Goal: Task Accomplishment & Management: Manage account settings

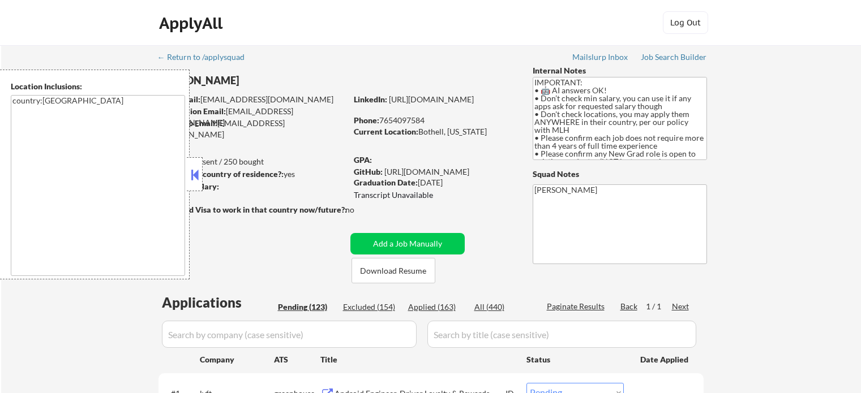
select select ""pending""
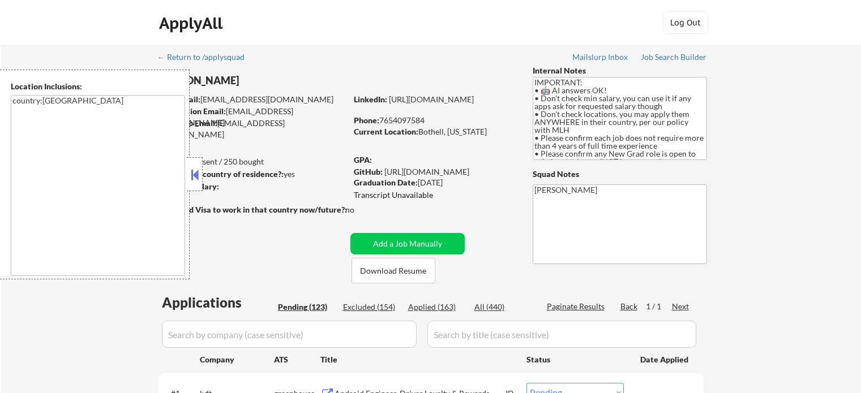
select select ""pending""
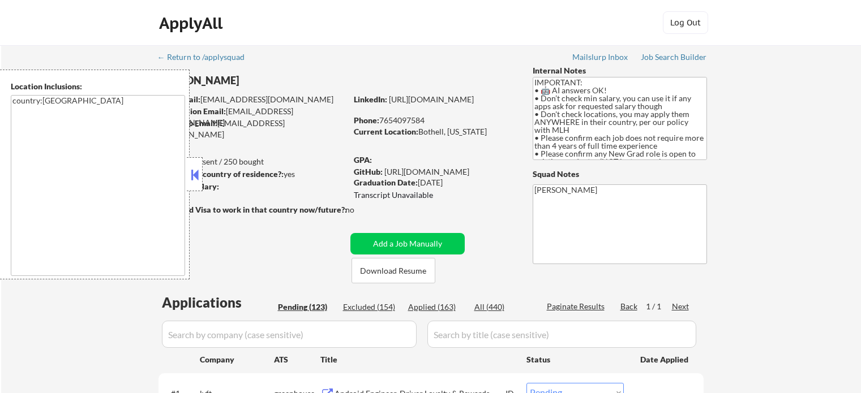
select select ""pending""
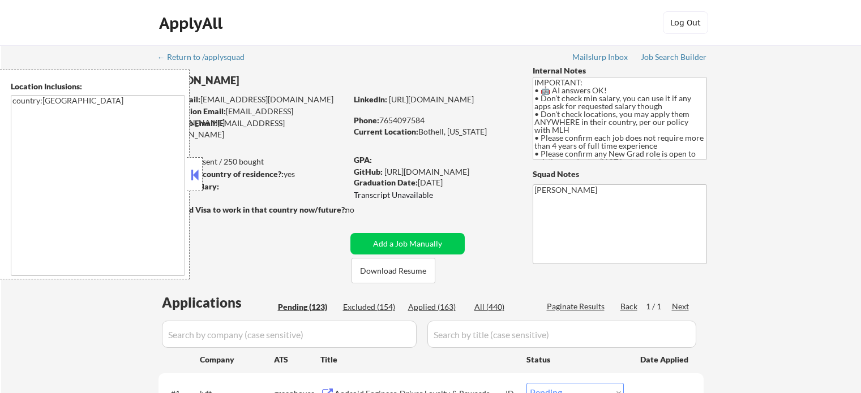
select select ""pending""
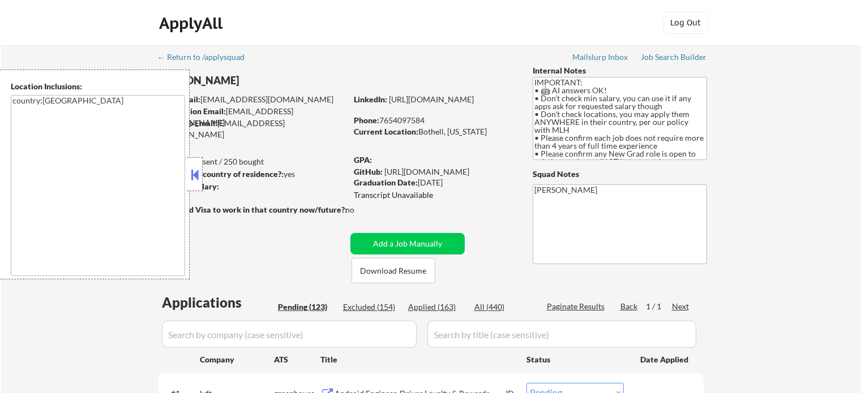
select select ""pending""
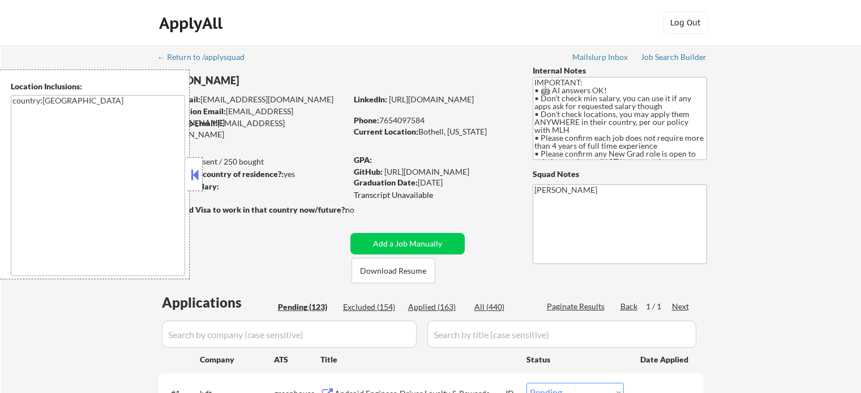
select select ""pending""
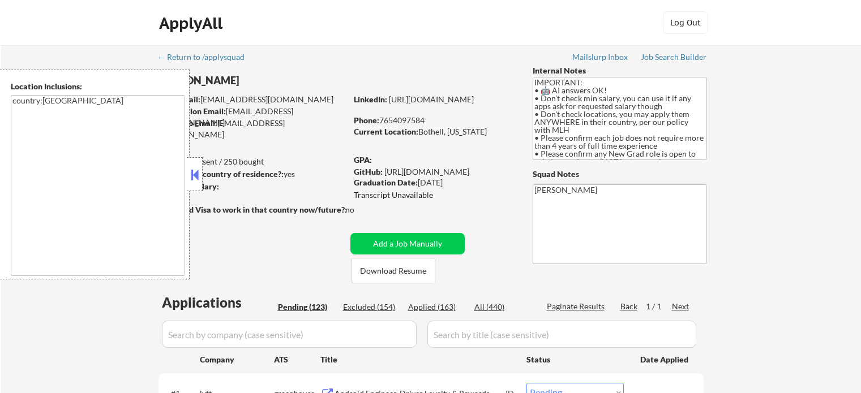
select select ""pending""
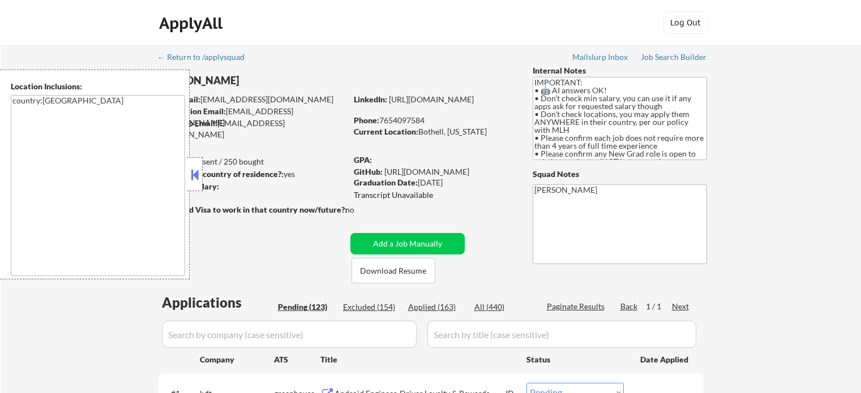
select select ""pending""
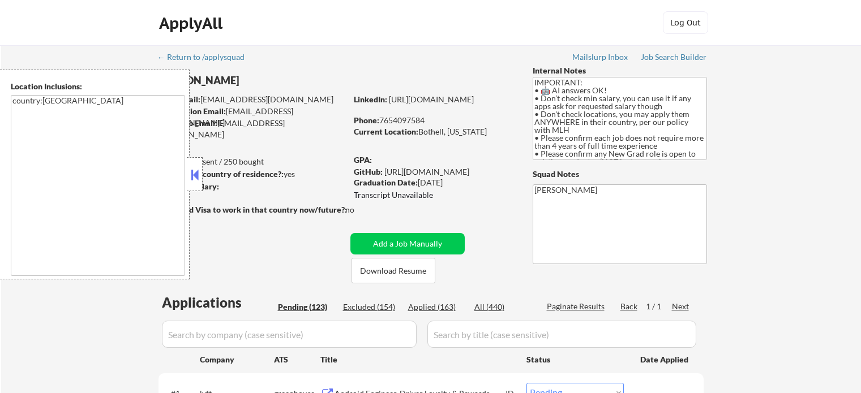
select select ""pending""
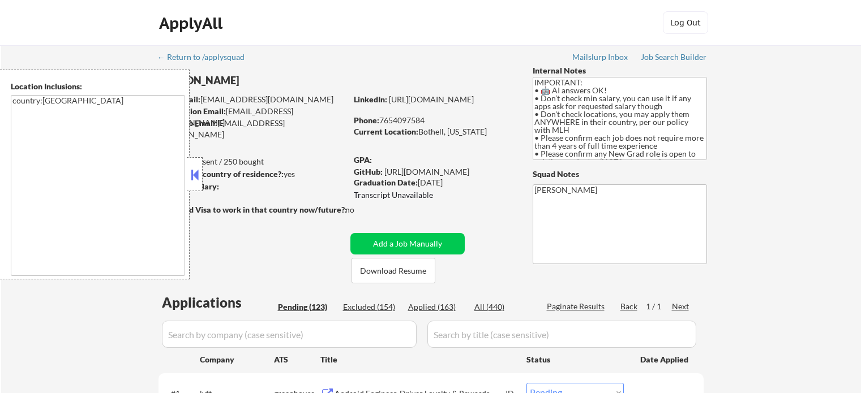
select select ""pending""
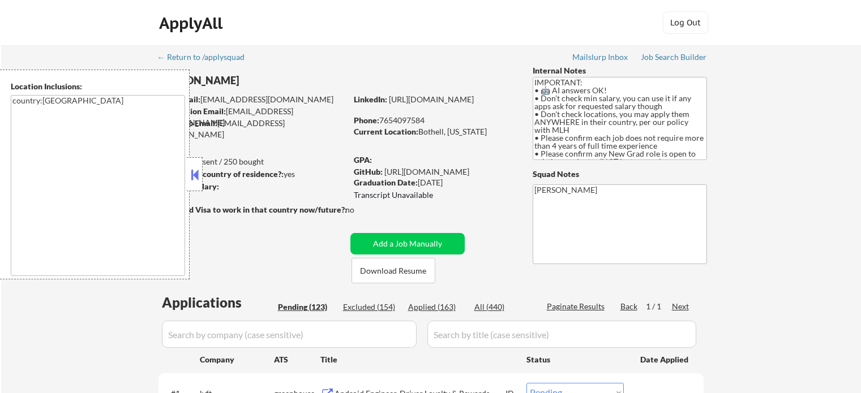
select select ""pending""
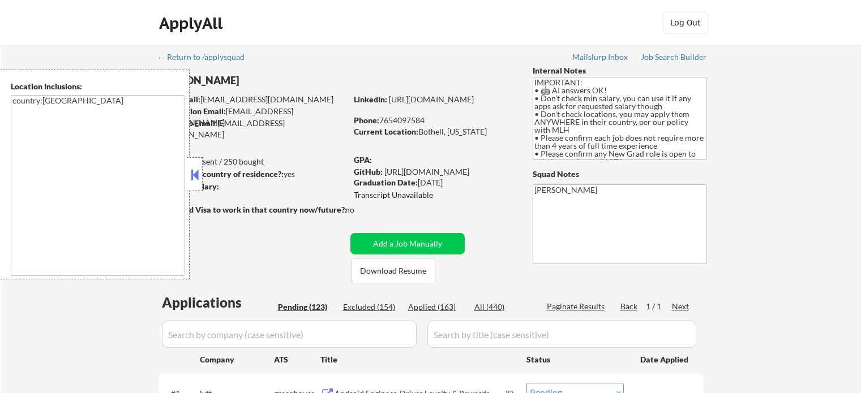
select select ""pending""
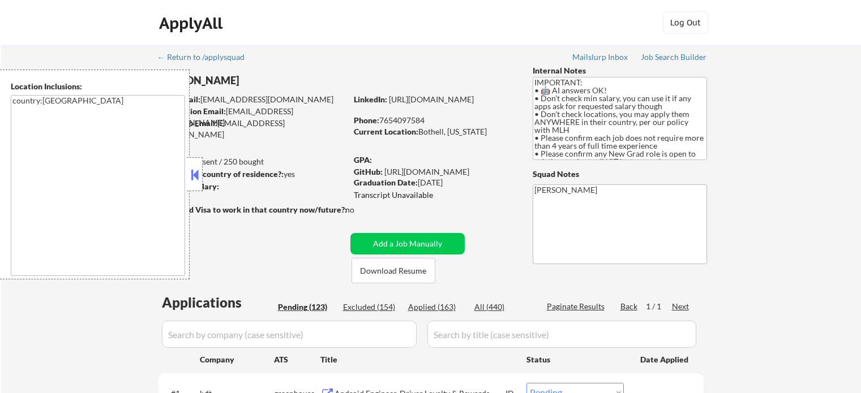
select select ""pending""
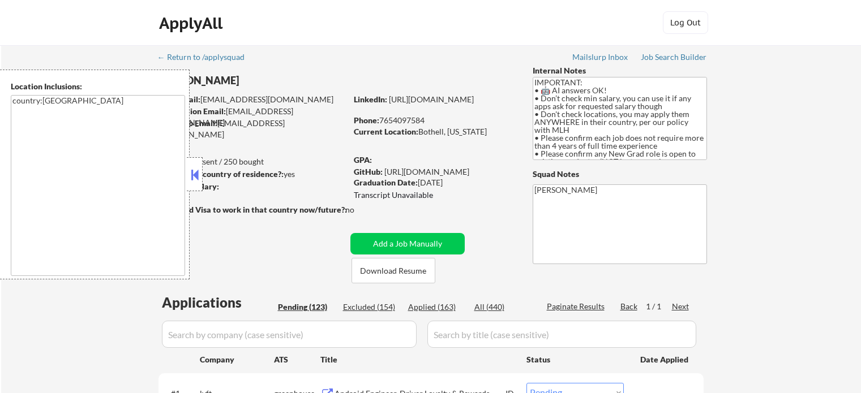
select select ""pending""
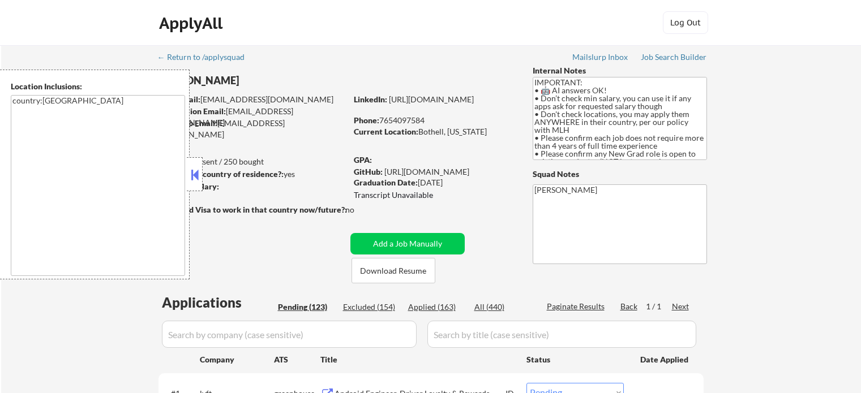
select select ""pending""
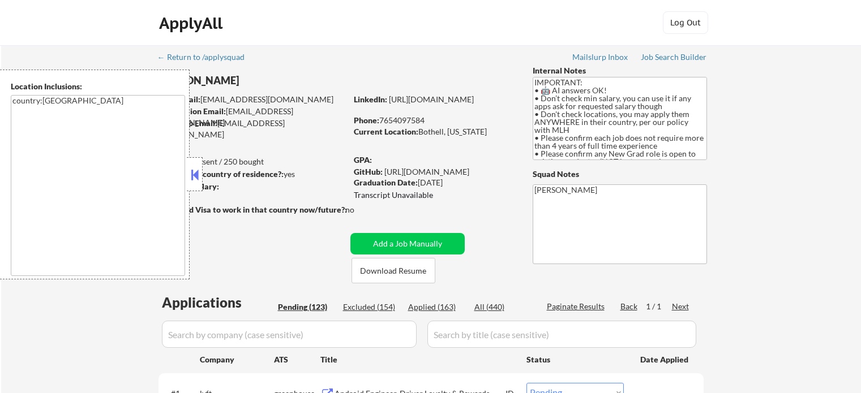
select select ""pending""
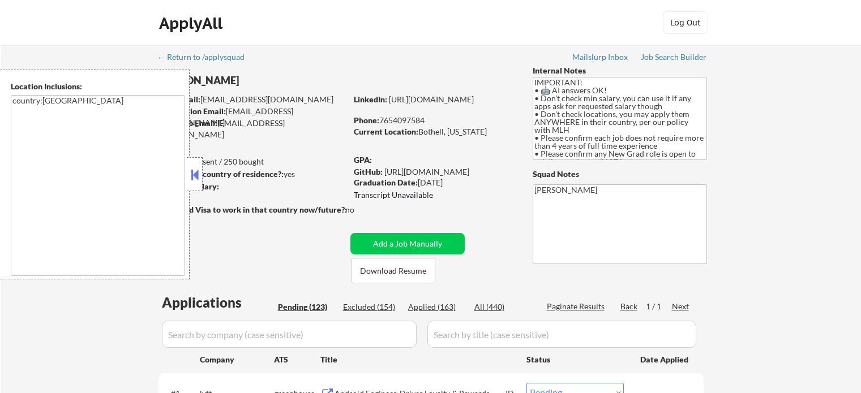
select select ""pending""
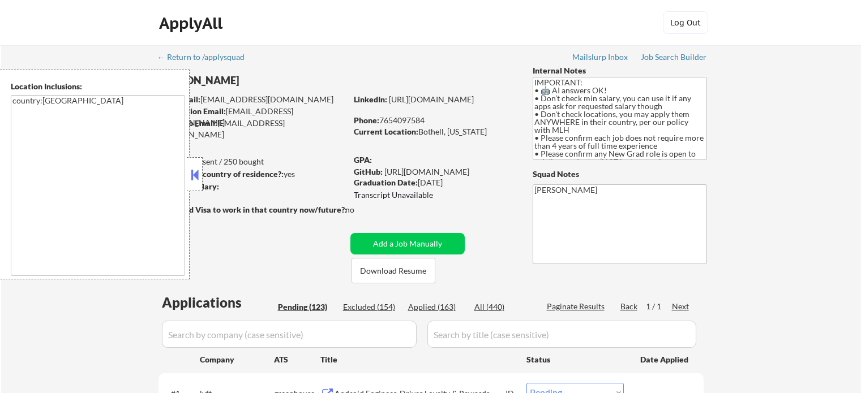
select select ""pending""
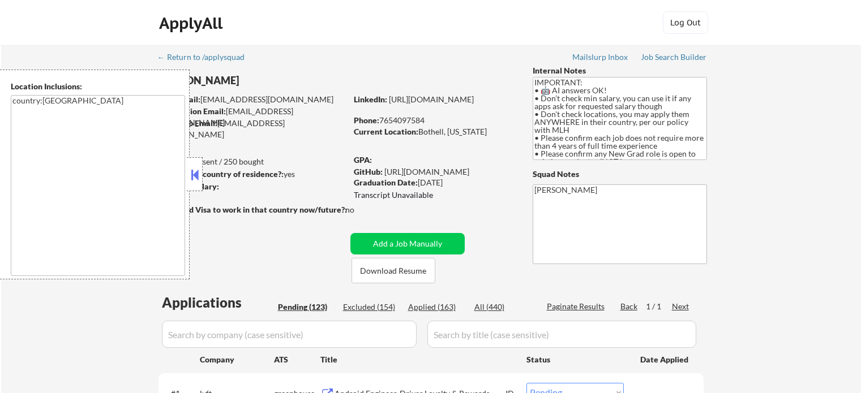
select select ""pending""
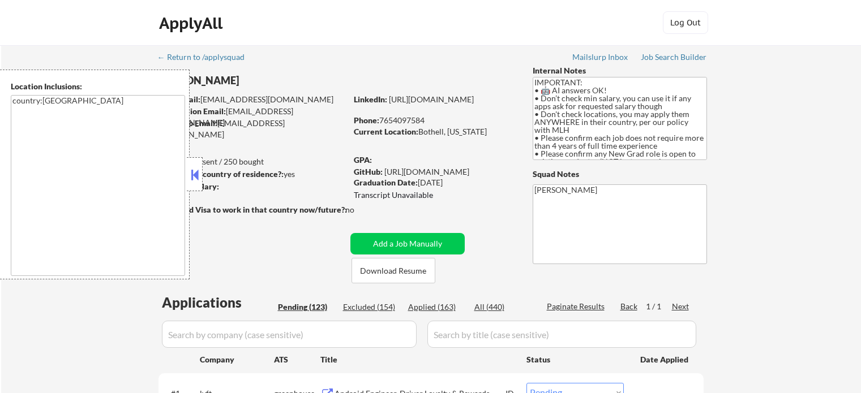
select select ""pending""
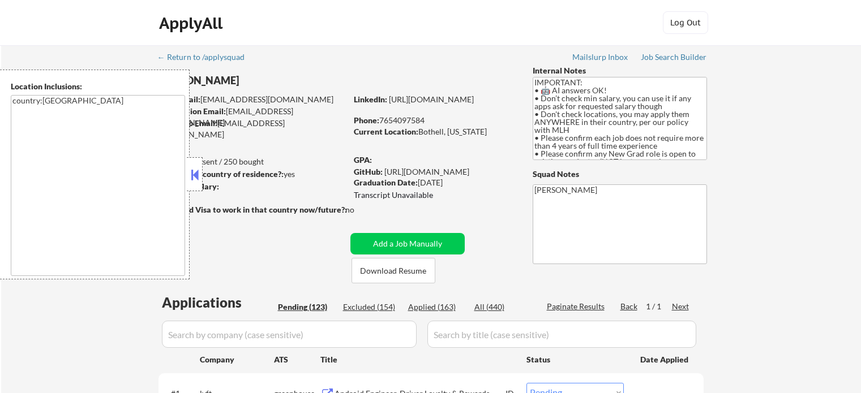
select select ""pending""
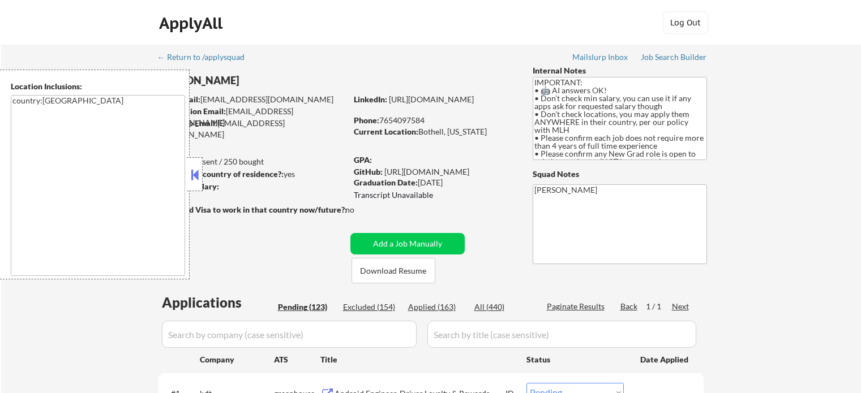
select select ""pending""
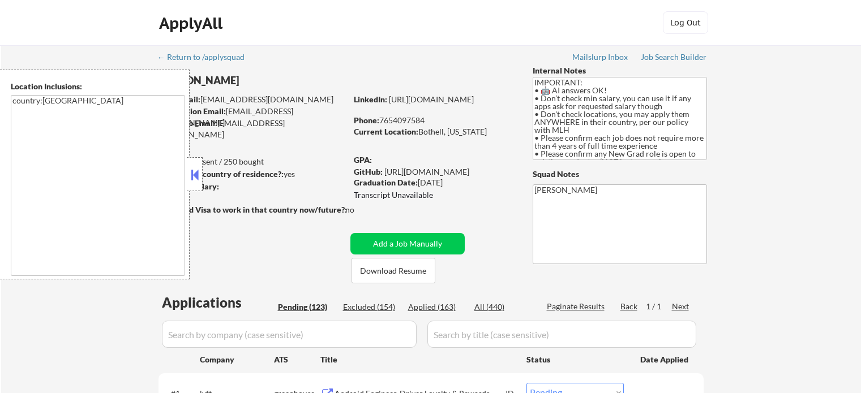
select select ""pending""
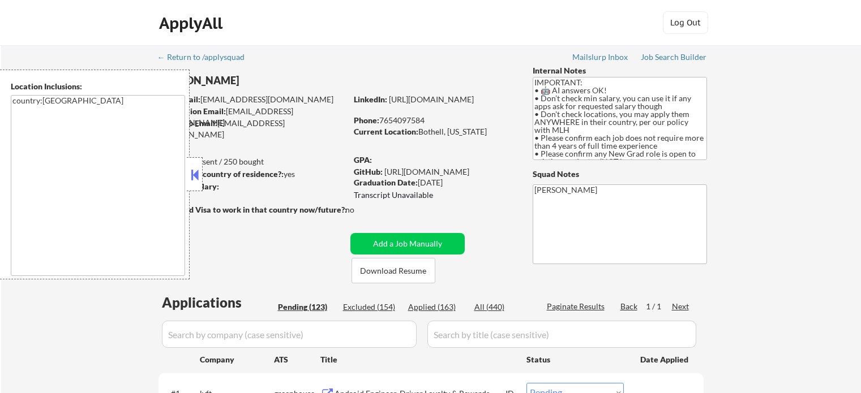
select select ""pending""
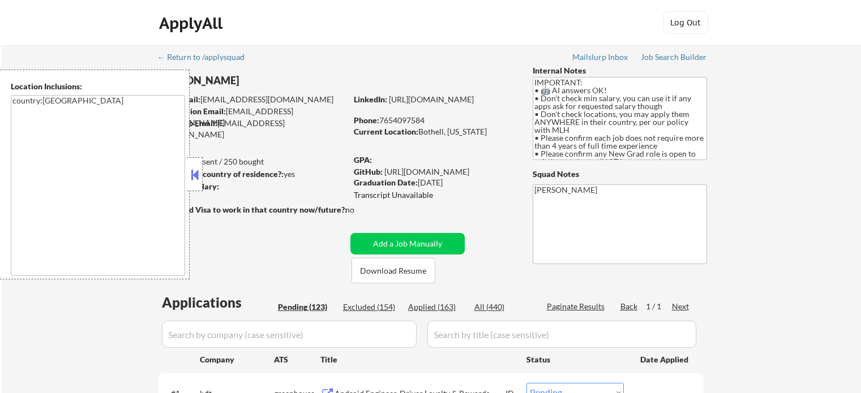
select select ""pending""
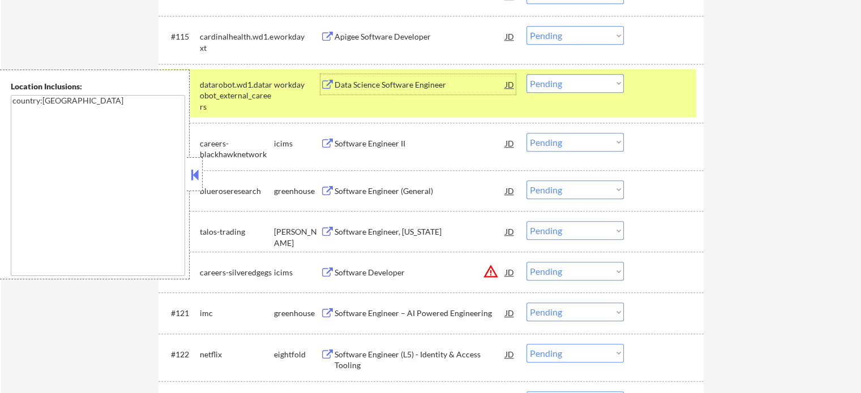
scroll to position [5324, 0]
click at [648, 90] on div at bounding box center [665, 84] width 50 height 20
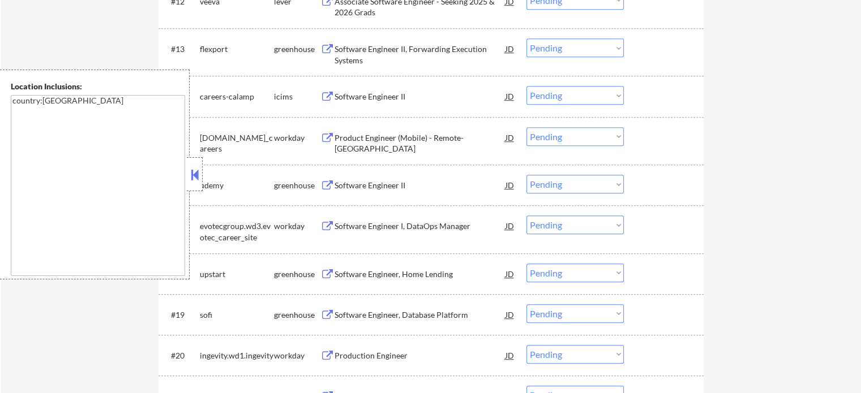
scroll to position [906, 0]
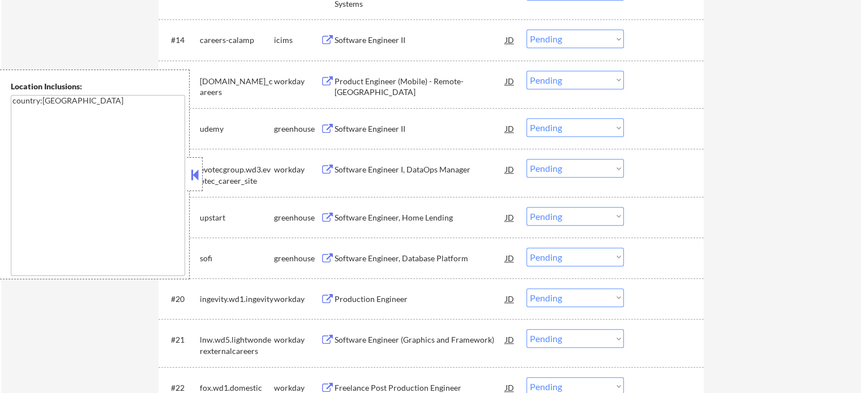
click at [383, 76] on div "Product Engineer (Mobile) - Remote-USA" at bounding box center [420, 87] width 171 height 22
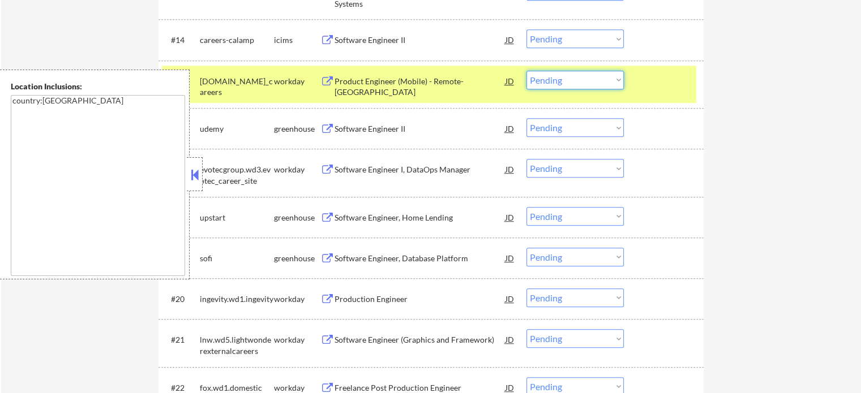
click at [569, 79] on select "Choose an option... Pending Applied Excluded (Questions) Excluded (Expired) Exc…" at bounding box center [574, 80] width 97 height 19
click at [526, 71] on select "Choose an option... Pending Applied Excluded (Questions) Excluded (Expired) Exc…" at bounding box center [574, 80] width 97 height 19
click at [644, 88] on div at bounding box center [665, 81] width 50 height 20
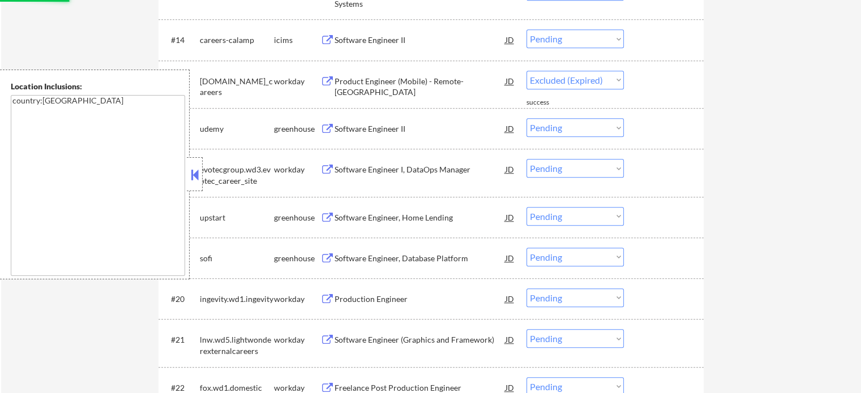
select select ""pending""
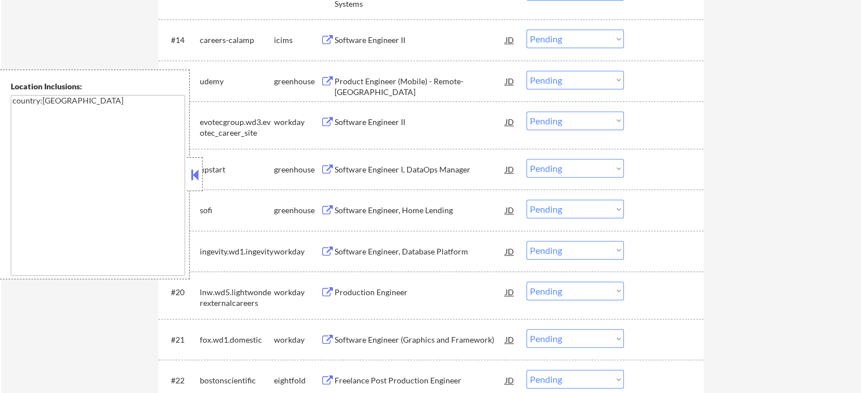
click at [389, 122] on div "Software Engineer II" at bounding box center [420, 122] width 171 height 11
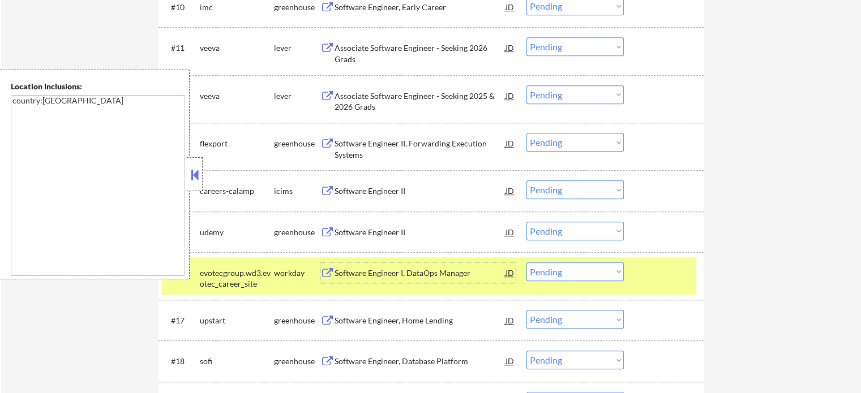
scroll to position [736, 0]
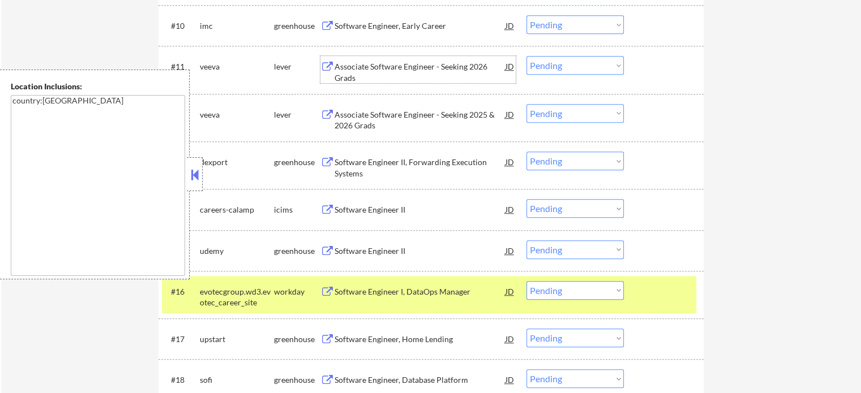
click at [371, 76] on div "Associate Software Engineer - Seeking 2026 Grads" at bounding box center [420, 72] width 171 height 22
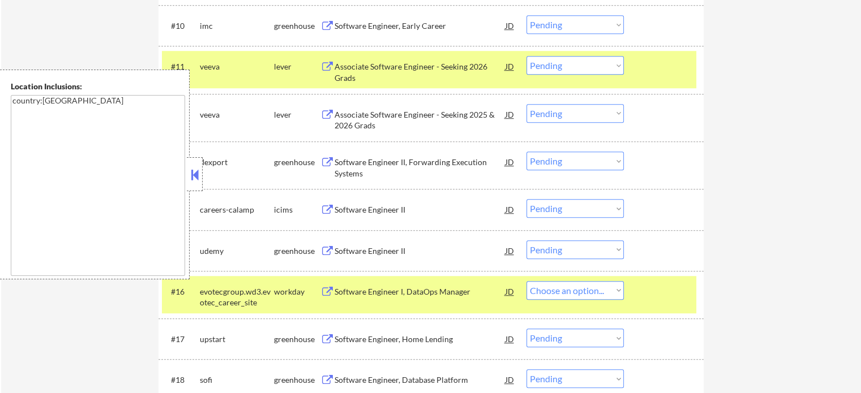
select select ""pending""
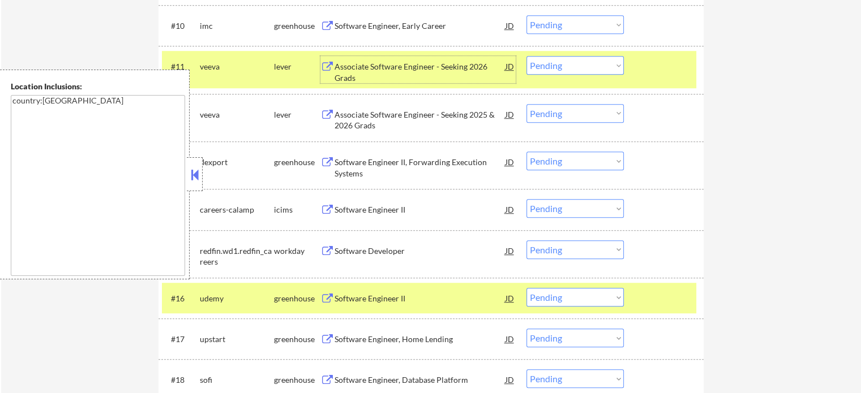
click at [661, 293] on div at bounding box center [665, 298] width 50 height 20
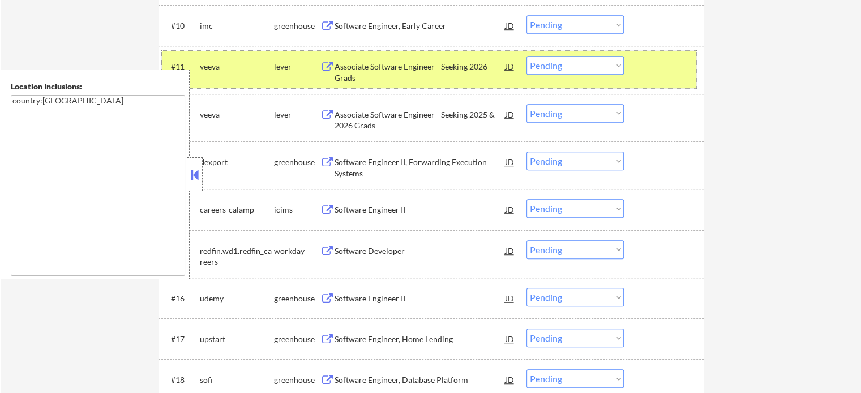
click at [639, 69] on div "#11 veeva lever Associate Software Engineer - Seeking 2026 Grads JD Choose an o…" at bounding box center [429, 69] width 534 height 37
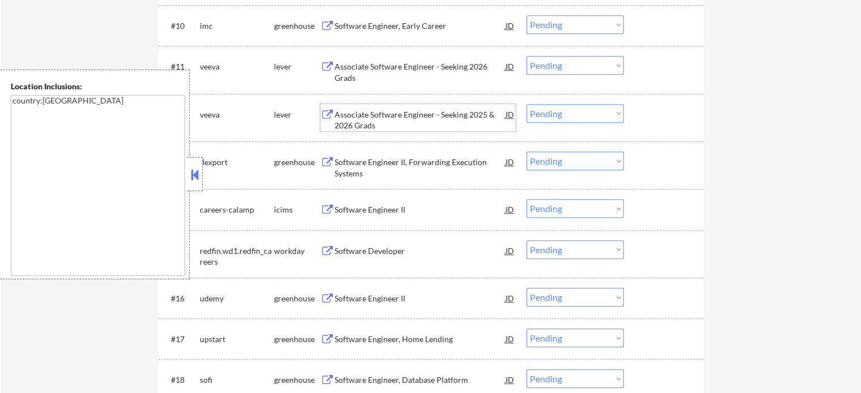
click at [385, 126] on div "Associate Software Engineer - Seeking 2025 & 2026 Grads" at bounding box center [420, 120] width 171 height 22
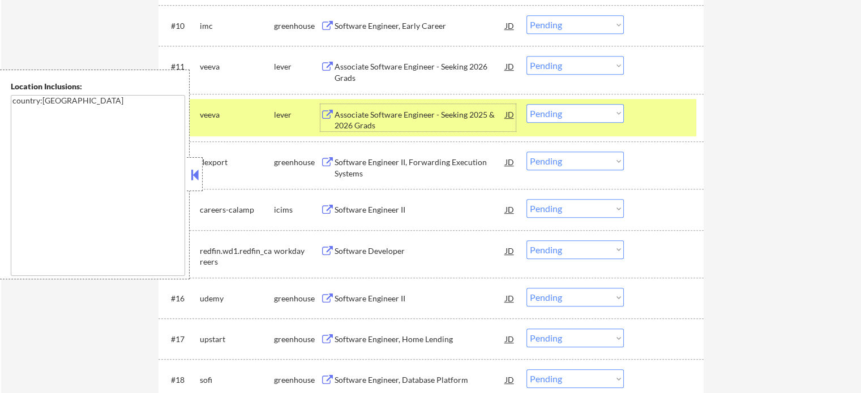
click at [673, 110] on div at bounding box center [665, 114] width 50 height 20
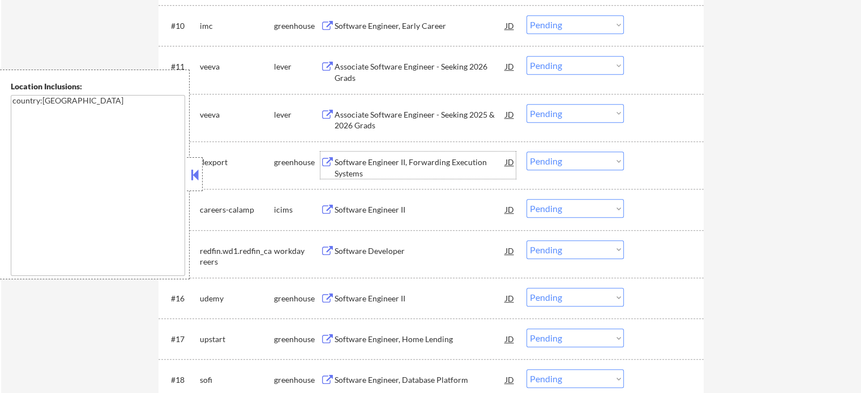
click at [412, 156] on div "Software Engineer II, Forwarding Execution Systems" at bounding box center [420, 165] width 171 height 27
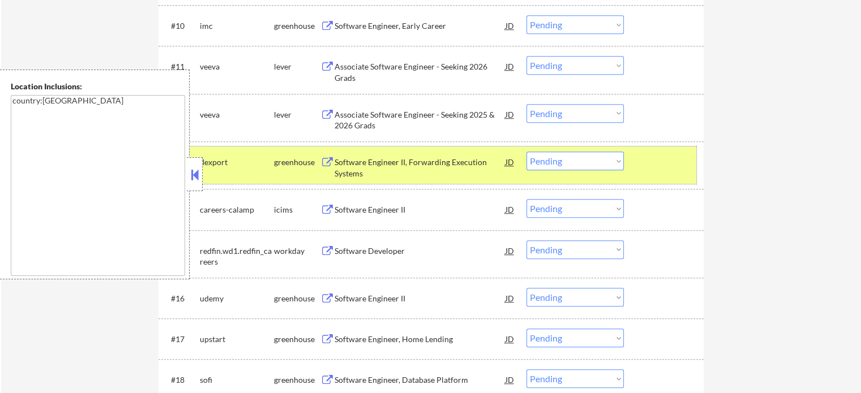
click at [659, 168] on div at bounding box center [665, 162] width 50 height 20
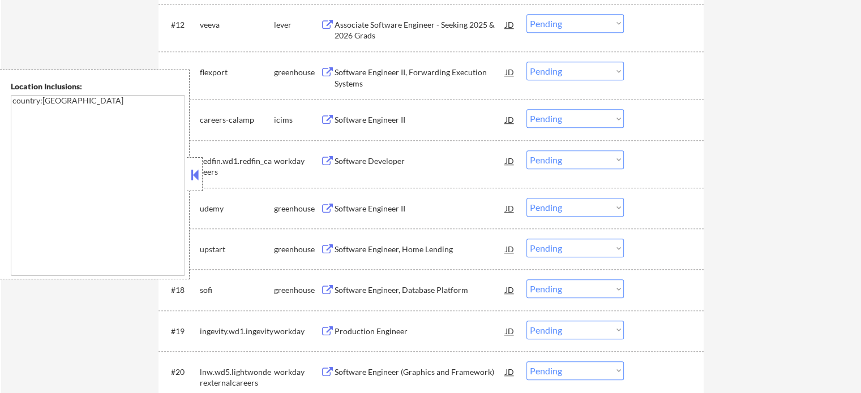
scroll to position [849, 0]
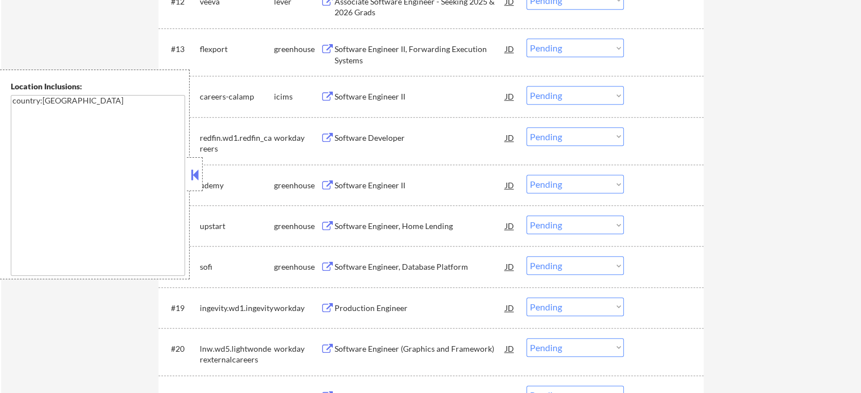
click at [351, 139] on div "Software Developer" at bounding box center [420, 137] width 171 height 11
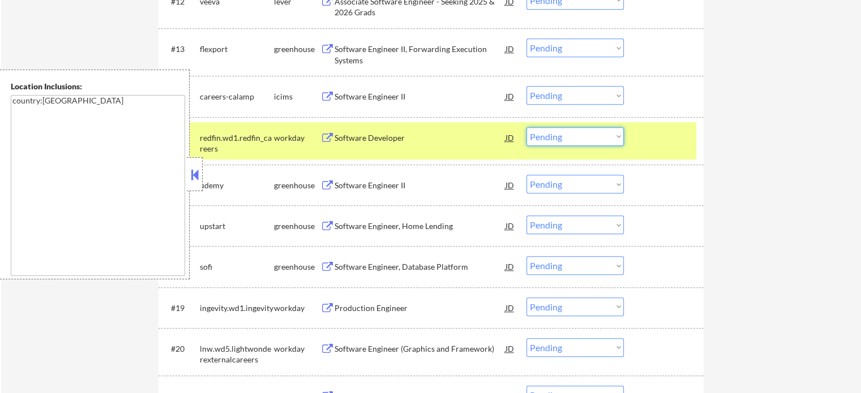
click at [551, 142] on select "Choose an option... Pending Applied Excluded (Questions) Excluded (Expired) Exc…" at bounding box center [574, 136] width 97 height 19
click at [526, 127] on select "Choose an option... Pending Applied Excluded (Questions) Excluded (Expired) Exc…" at bounding box center [574, 136] width 97 height 19
drag, startPoint x: 654, startPoint y: 123, endPoint x: 656, endPoint y: 133, distance: 10.3
click at [655, 127] on div "#15 redfin.wd1.redfin_careers workday Software Developer JD Choose an option...…" at bounding box center [429, 140] width 534 height 37
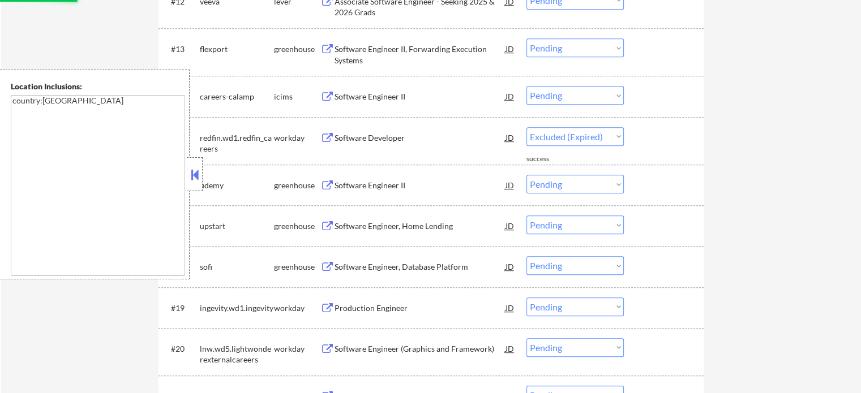
select select ""pending""
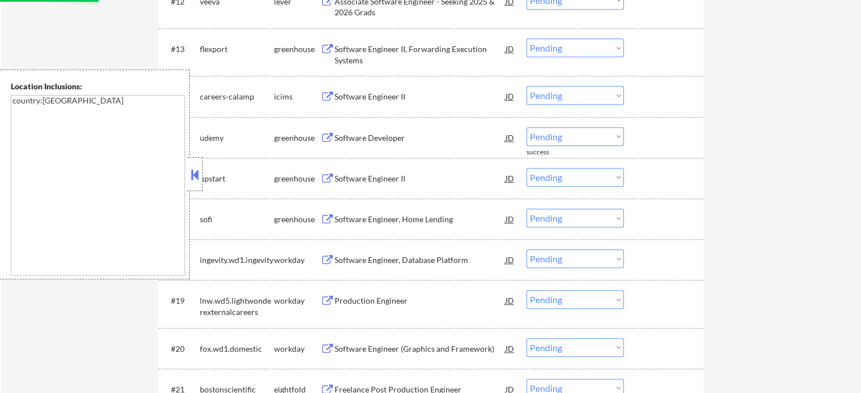
click at [391, 257] on div "Software Engineer, Database Platform" at bounding box center [420, 260] width 171 height 11
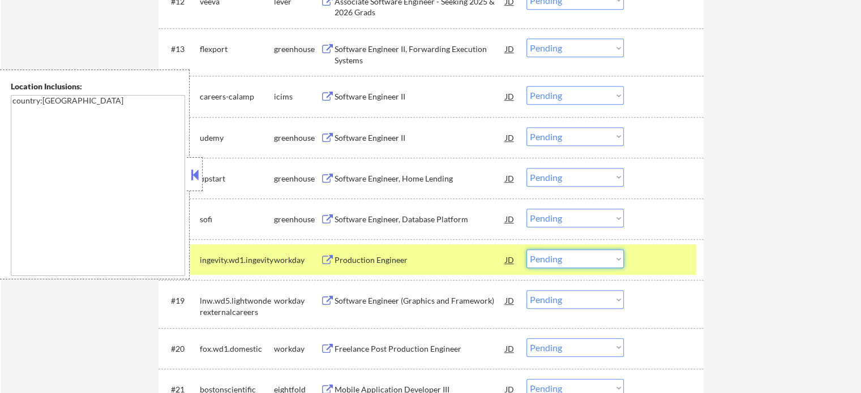
click at [577, 257] on select "Choose an option... Pending Applied Excluded (Questions) Excluded (Expired) Exc…" at bounding box center [574, 259] width 97 height 19
click at [526, 250] on select "Choose an option... Pending Applied Excluded (Questions) Excluded (Expired) Exc…" at bounding box center [574, 259] width 97 height 19
click at [650, 258] on div at bounding box center [665, 260] width 50 height 20
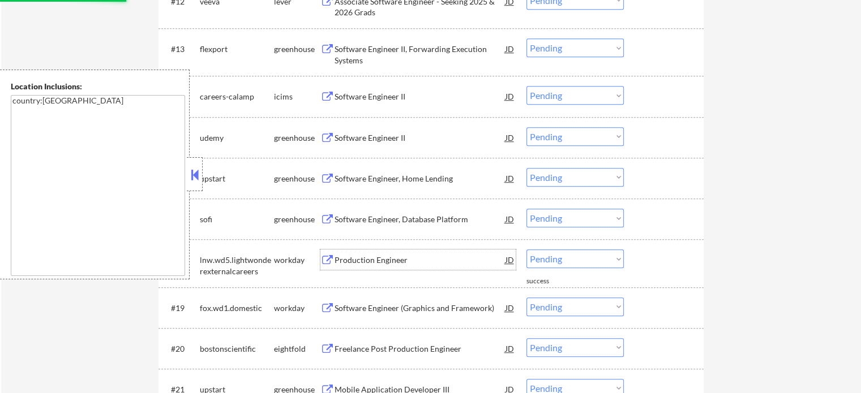
click at [342, 260] on div "Production Engineer" at bounding box center [420, 260] width 171 height 11
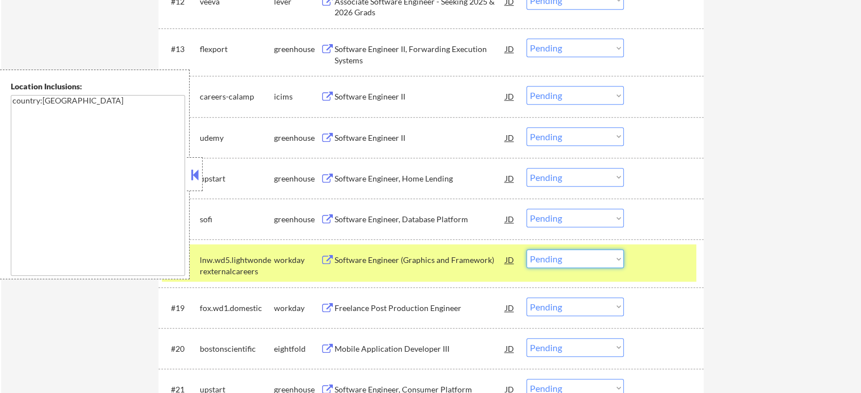
click at [594, 259] on select "Choose an option... Pending Applied Excluded (Questions) Excluded (Expired) Exc…" at bounding box center [574, 259] width 97 height 19
click at [526, 250] on select "Choose an option... Pending Applied Excluded (Questions) Excluded (Expired) Exc…" at bounding box center [574, 259] width 97 height 19
click at [666, 267] on div at bounding box center [665, 260] width 50 height 20
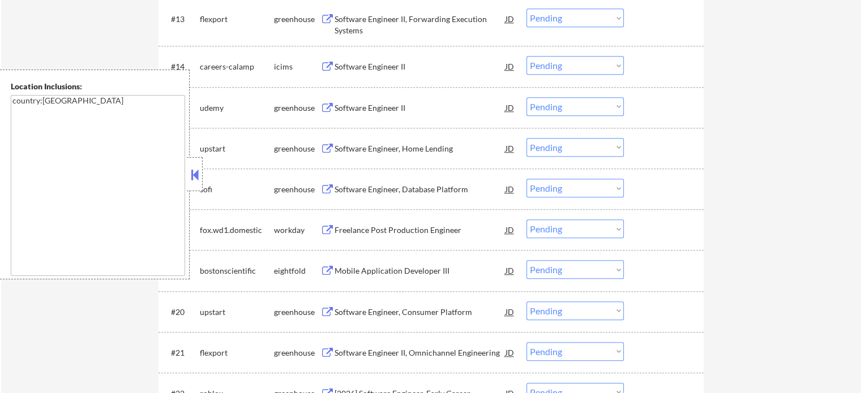
scroll to position [906, 0]
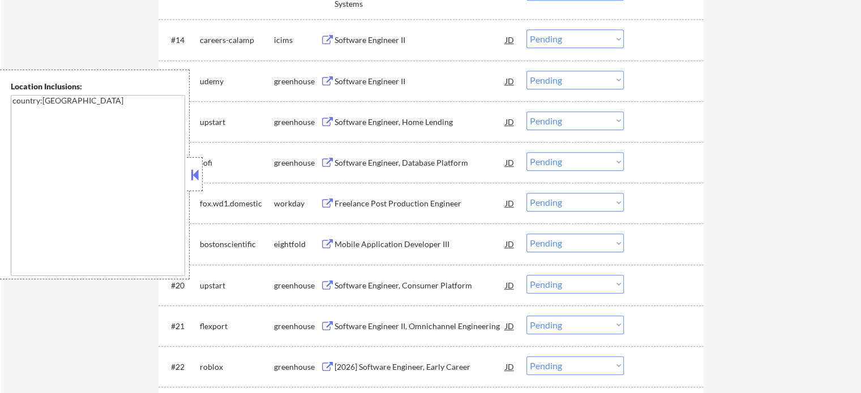
click at [357, 204] on div "Freelance Post Production Engineer" at bounding box center [420, 203] width 171 height 11
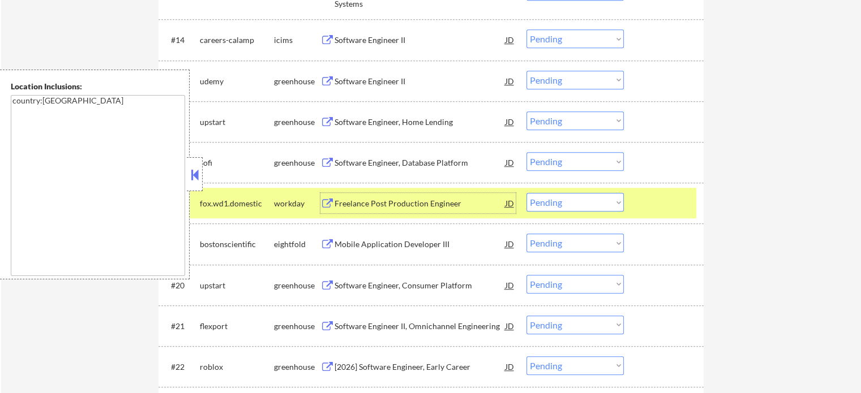
click at [560, 203] on select "Choose an option... Pending Applied Excluded (Questions) Excluded (Expired) Exc…" at bounding box center [574, 202] width 97 height 19
click at [526, 193] on select "Choose an option... Pending Applied Excluded (Questions) Excluded (Expired) Exc…" at bounding box center [574, 202] width 97 height 19
click at [643, 206] on div at bounding box center [665, 203] width 50 height 20
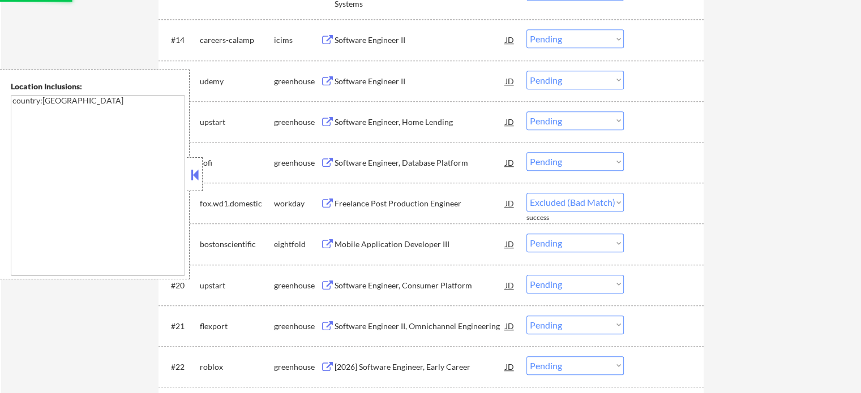
select select ""pending""
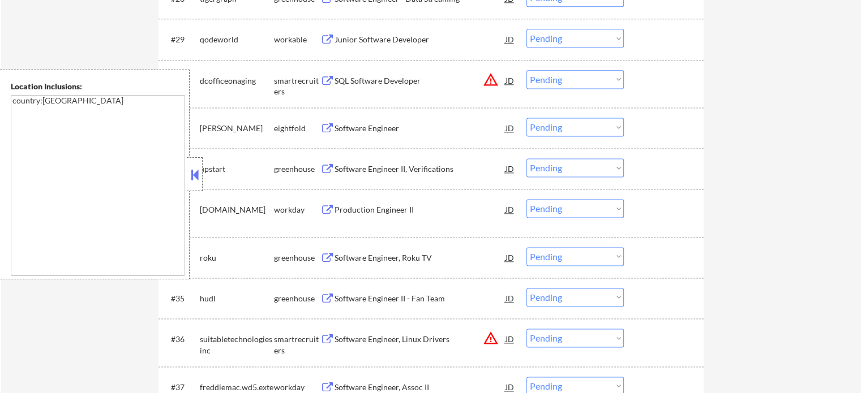
scroll to position [1529, 0]
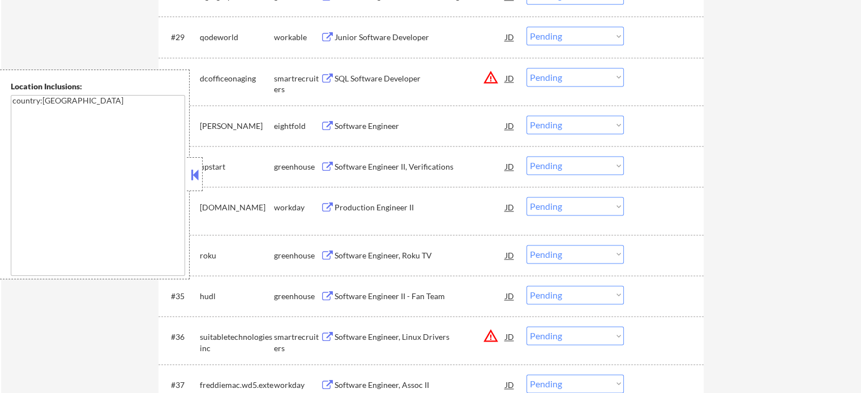
click at [362, 208] on div "Production Engineer II" at bounding box center [420, 207] width 171 height 11
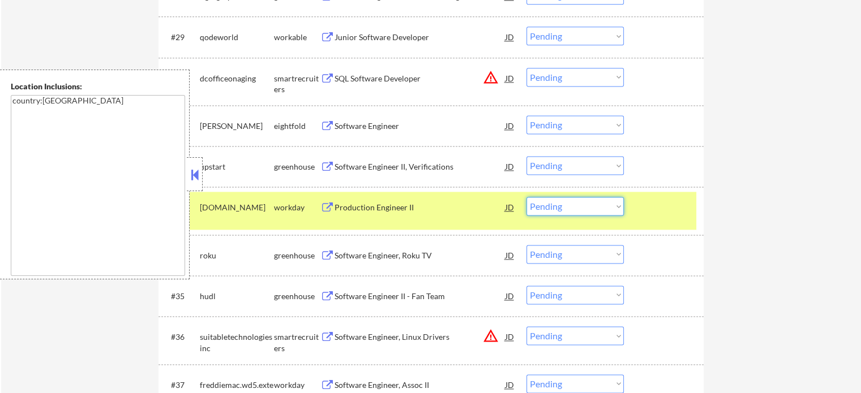
click at [566, 208] on select "Choose an option... Pending Applied Excluded (Questions) Excluded (Expired) Exc…" at bounding box center [574, 206] width 97 height 19
click at [526, 197] on select "Choose an option... Pending Applied Excluded (Questions) Excluded (Expired) Exc…" at bounding box center [574, 206] width 97 height 19
click at [657, 217] on div at bounding box center [665, 207] width 50 height 20
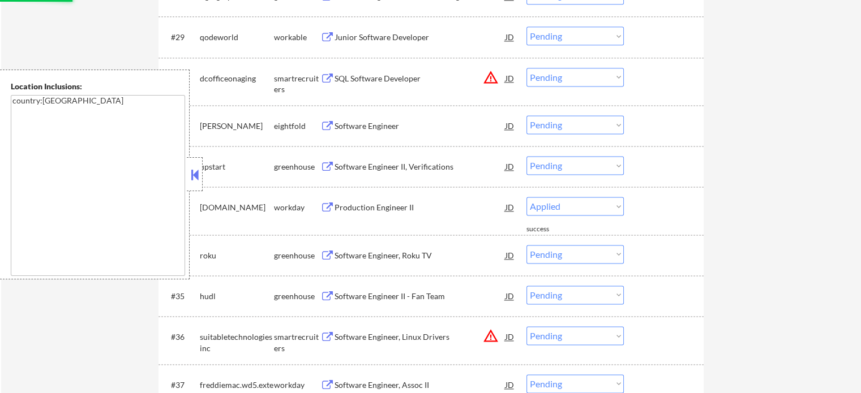
select select ""pending""
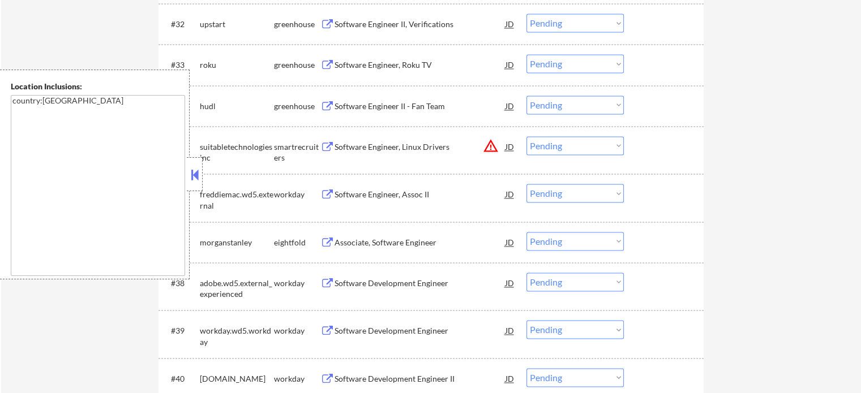
scroll to position [1698, 0]
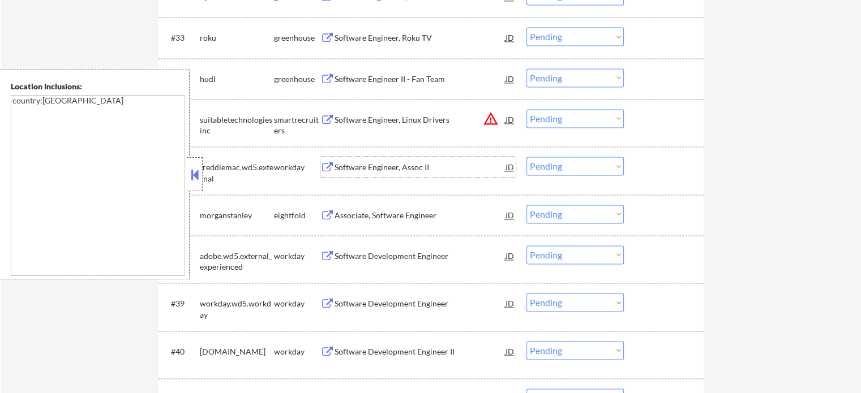
click at [405, 172] on div "Software Engineer, Assoc II" at bounding box center [420, 167] width 171 height 11
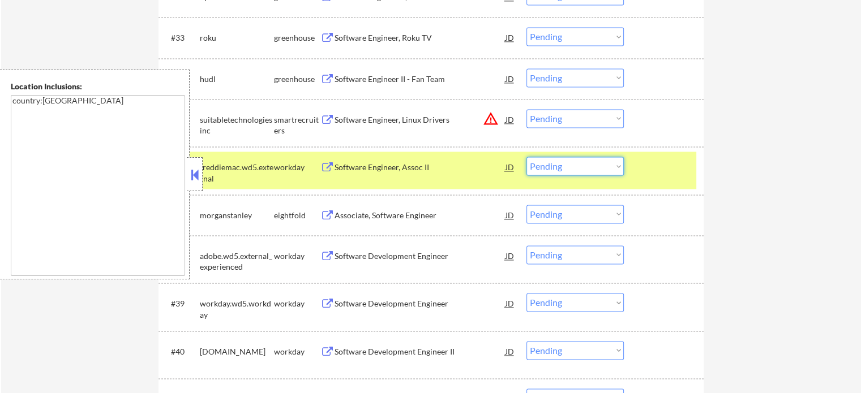
click at [566, 167] on select "Choose an option... Pending Applied Excluded (Questions) Excluded (Expired) Exc…" at bounding box center [574, 166] width 97 height 19
click at [526, 157] on select "Choose an option... Pending Applied Excluded (Questions) Excluded (Expired) Exc…" at bounding box center [574, 166] width 97 height 19
click at [668, 167] on div at bounding box center [665, 167] width 50 height 20
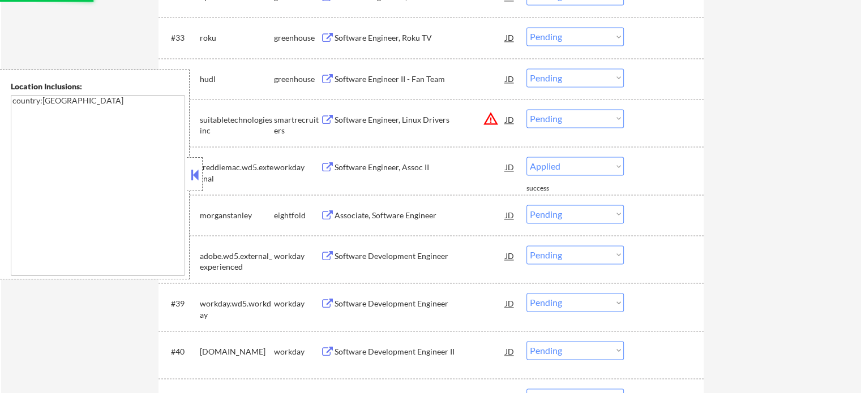
select select ""pending""
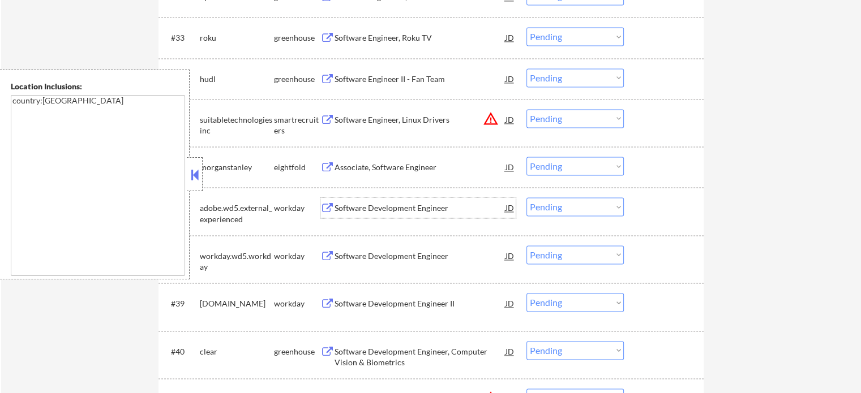
click at [389, 205] on div "Software Development Engineer" at bounding box center [420, 208] width 171 height 11
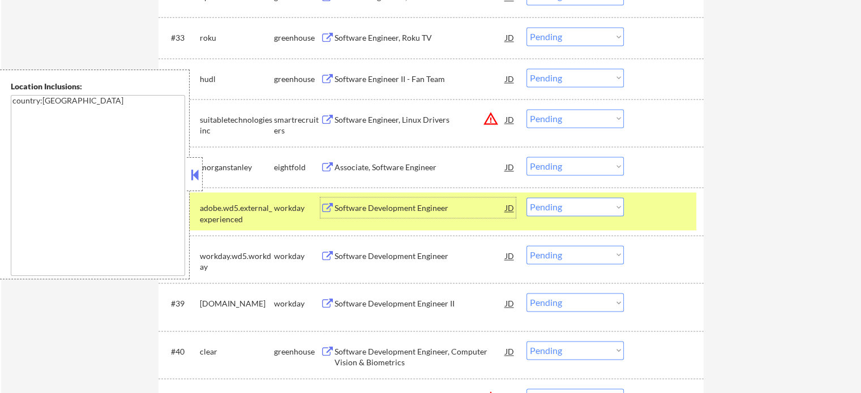
click at [665, 204] on div at bounding box center [665, 208] width 50 height 20
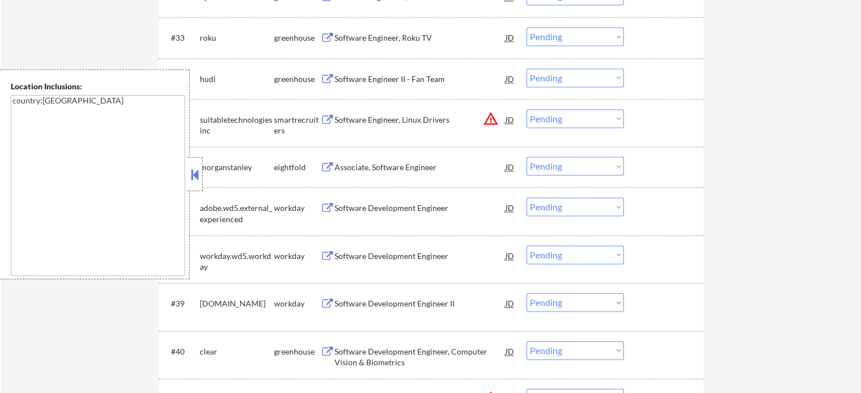
scroll to position [1812, 0]
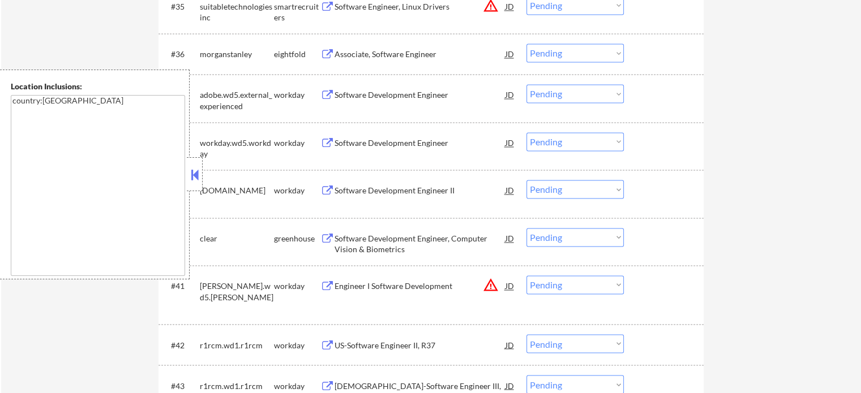
click at [385, 189] on div "Software Development Engineer II" at bounding box center [420, 190] width 171 height 11
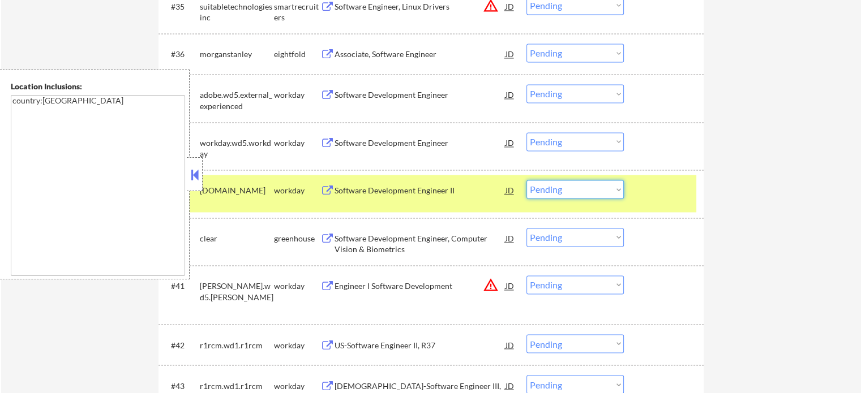
click at [588, 190] on select "Choose an option... Pending Applied Excluded (Questions) Excluded (Expired) Exc…" at bounding box center [574, 189] width 97 height 19
click at [526, 180] on select "Choose an option... Pending Applied Excluded (Questions) Excluded (Expired) Exc…" at bounding box center [574, 189] width 97 height 19
click at [664, 194] on div at bounding box center [665, 190] width 50 height 20
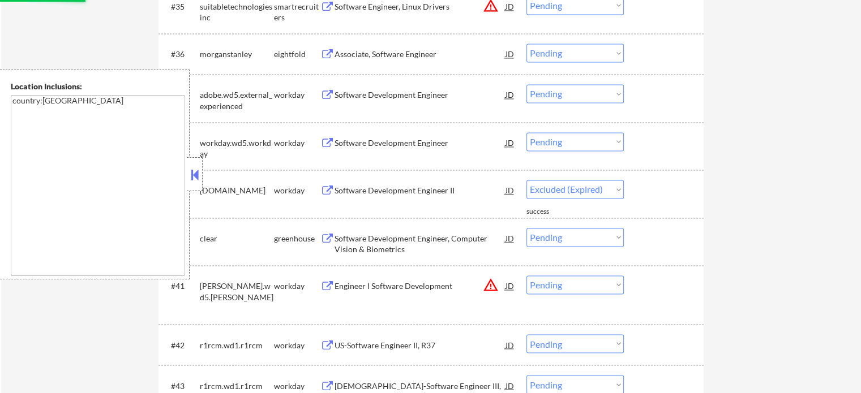
select select ""pending""
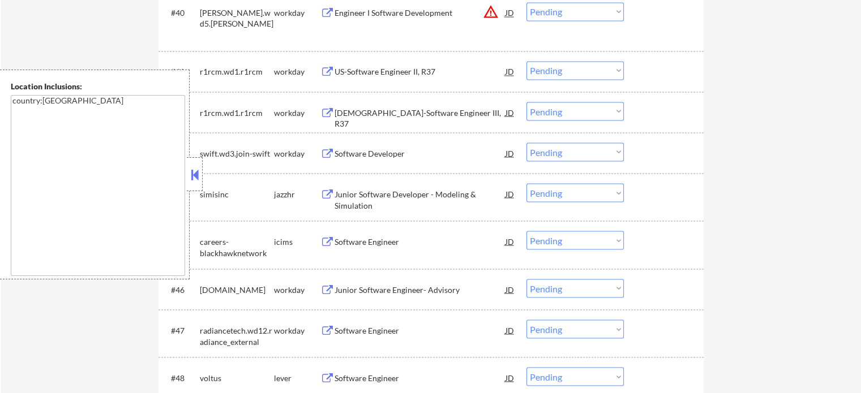
scroll to position [2038, 0]
click at [385, 193] on div "Junior Software Developer - Modeling & Simulation" at bounding box center [420, 199] width 171 height 22
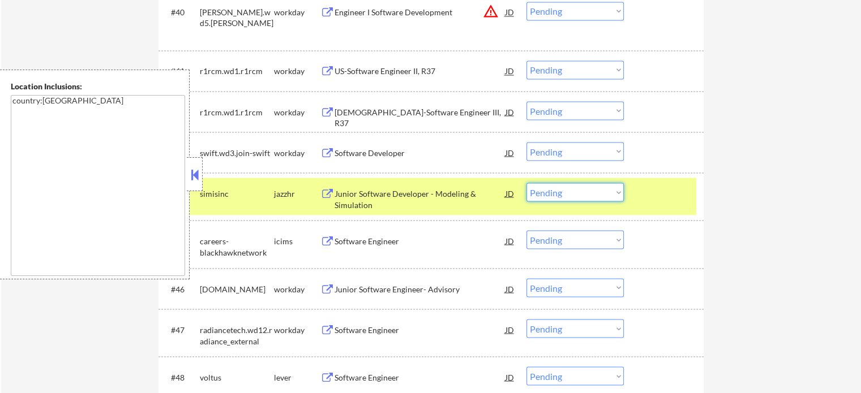
click at [602, 190] on select "Choose an option... Pending Applied Excluded (Questions) Excluded (Expired) Exc…" at bounding box center [574, 192] width 97 height 19
click at [526, 183] on select "Choose an option... Pending Applied Excluded (Questions) Excluded (Expired) Exc…" at bounding box center [574, 192] width 97 height 19
click at [670, 199] on div at bounding box center [665, 193] width 50 height 20
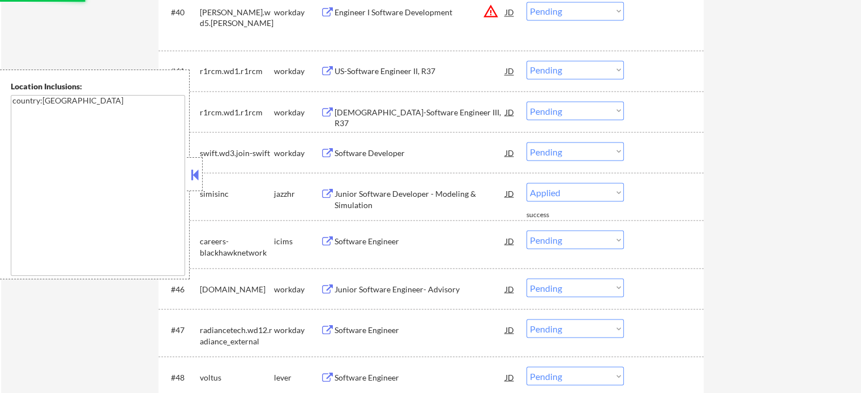
select select ""pending""
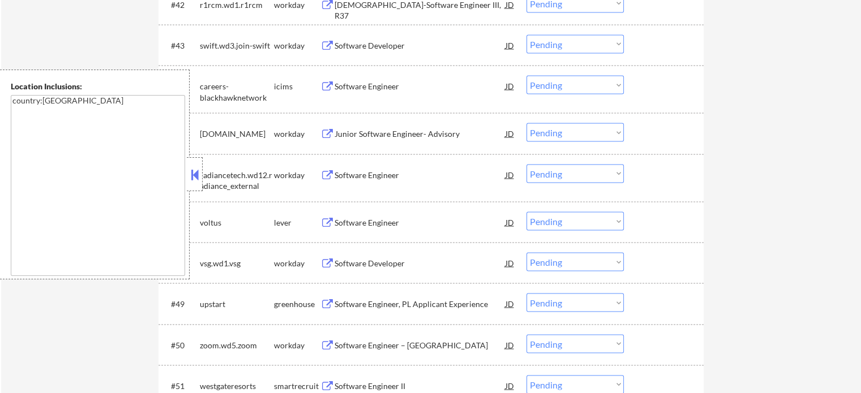
scroll to position [2151, 0]
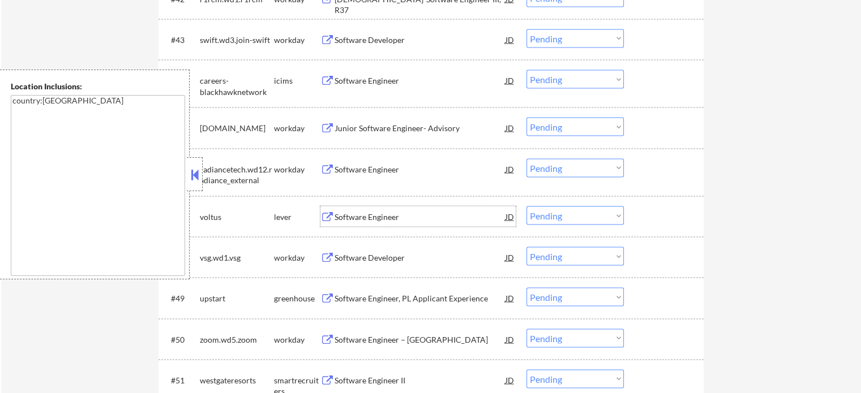
click at [356, 216] on div "Software Engineer" at bounding box center [420, 216] width 171 height 11
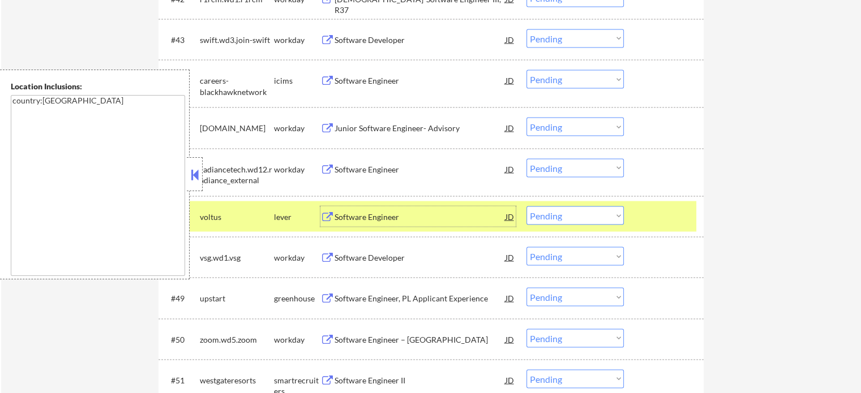
click at [645, 219] on div at bounding box center [665, 216] width 50 height 20
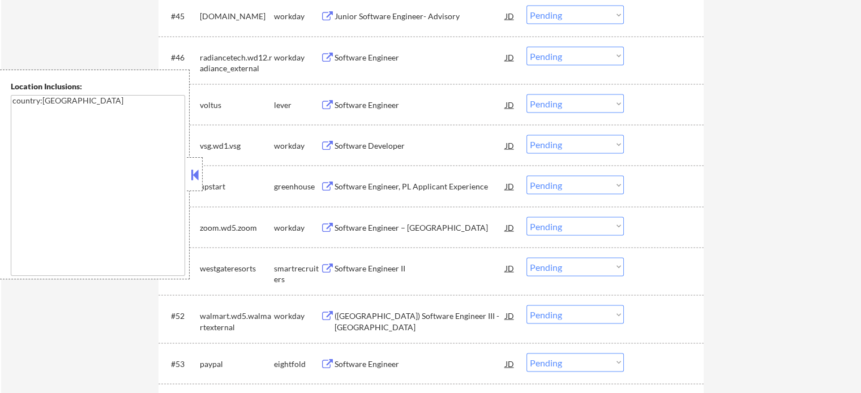
scroll to position [2264, 0]
click at [356, 133] on div "#48 vsg.wd1.vsg workday Software Developer JD warning_amber Choose an option...…" at bounding box center [429, 144] width 534 height 31
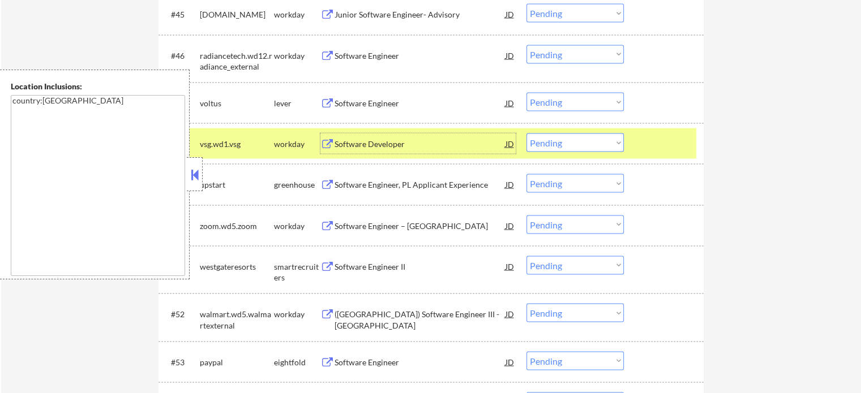
click at [356, 142] on div "Software Developer" at bounding box center [420, 144] width 171 height 11
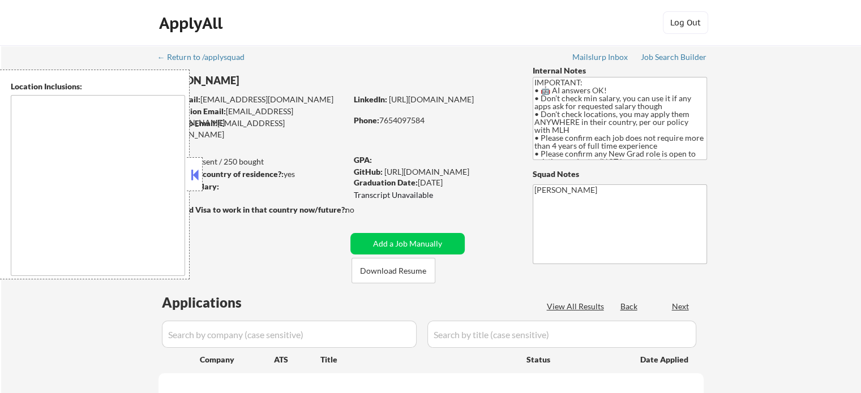
type textarea "country:[GEOGRAPHIC_DATA]"
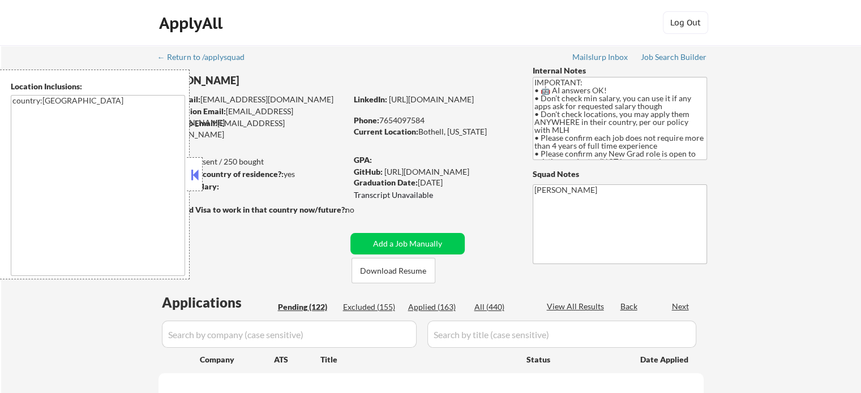
select select ""pending""
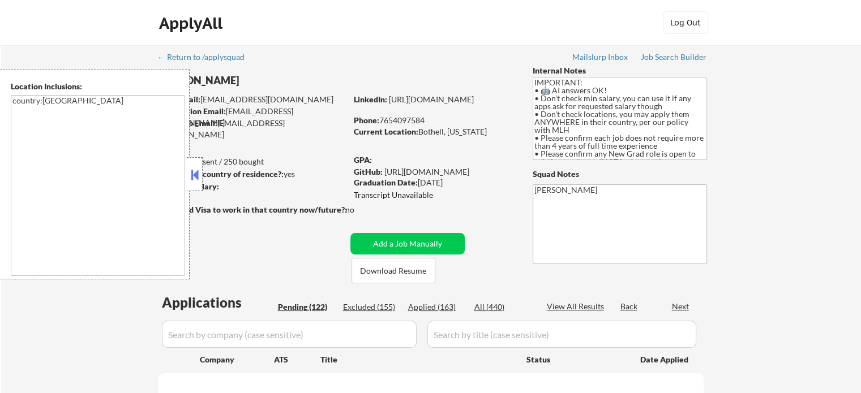
select select ""pending""
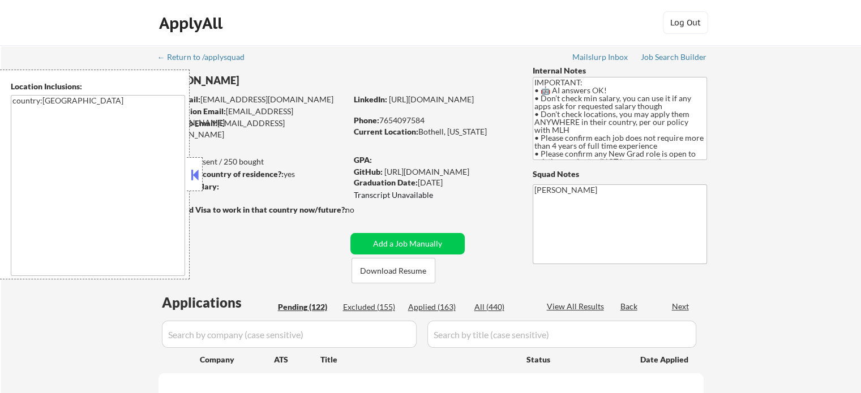
select select ""pending""
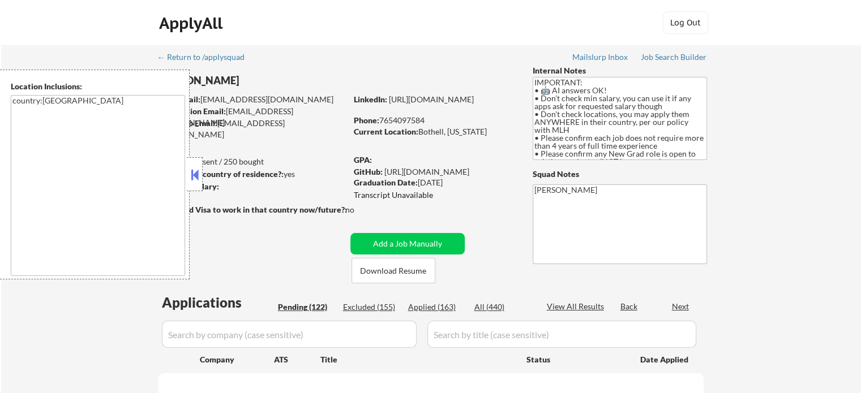
select select ""pending""
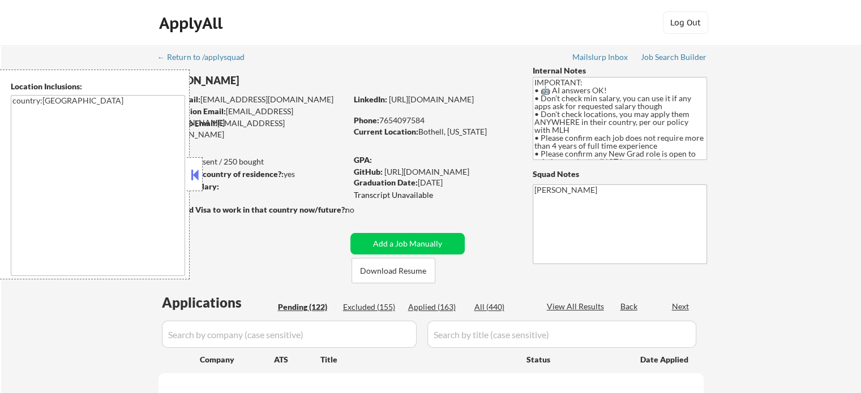
select select ""pending""
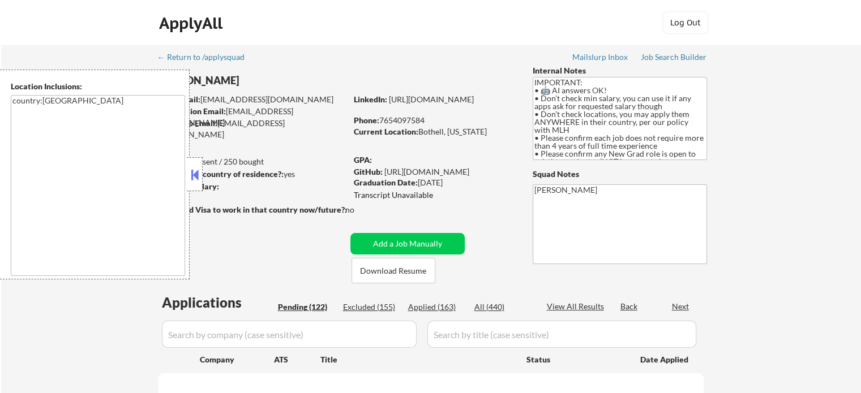
select select ""pending""
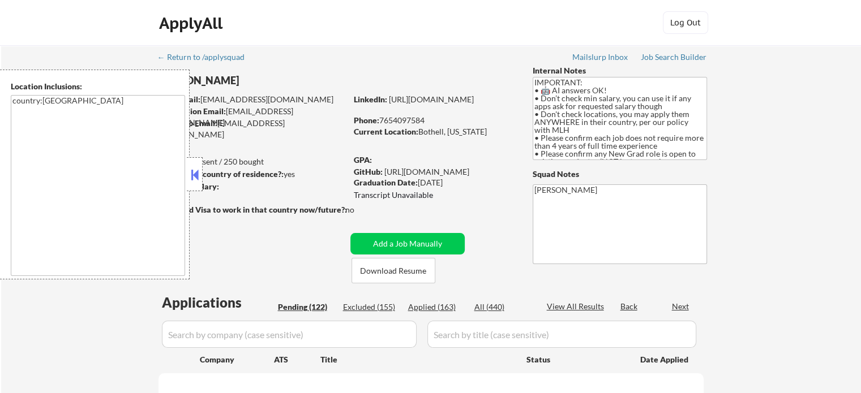
select select ""pending""
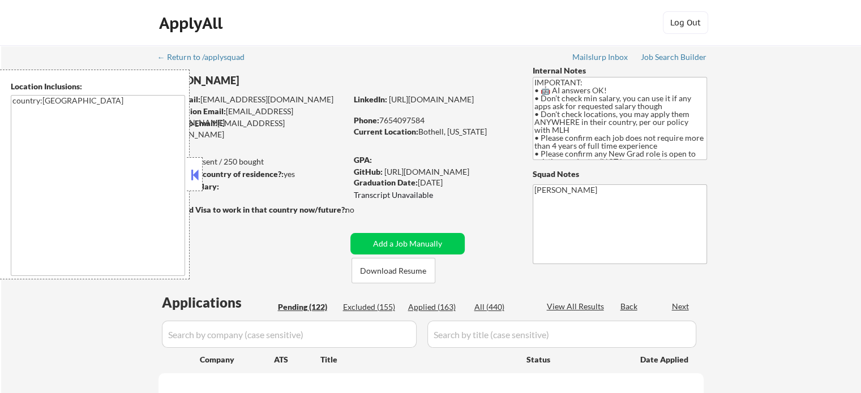
select select ""pending""
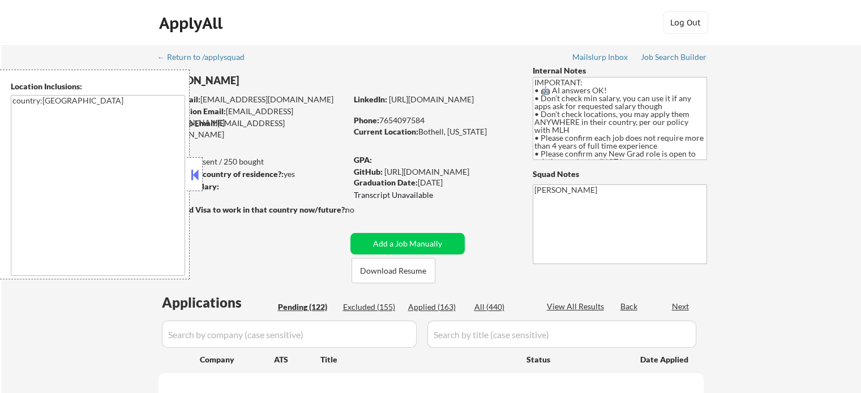
select select ""pending""
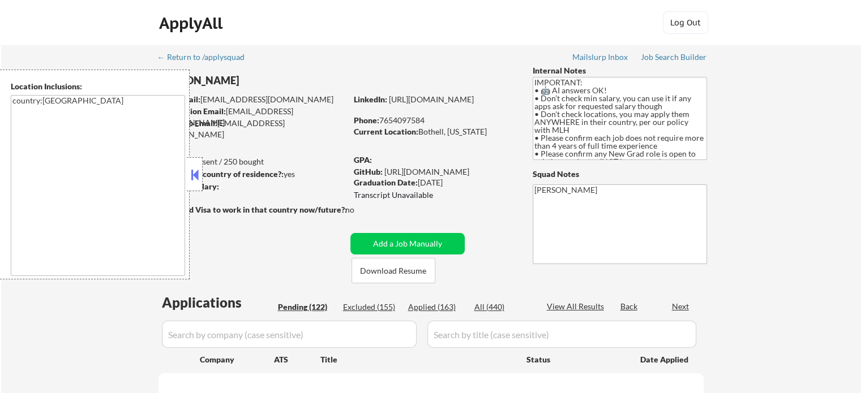
select select ""pending""
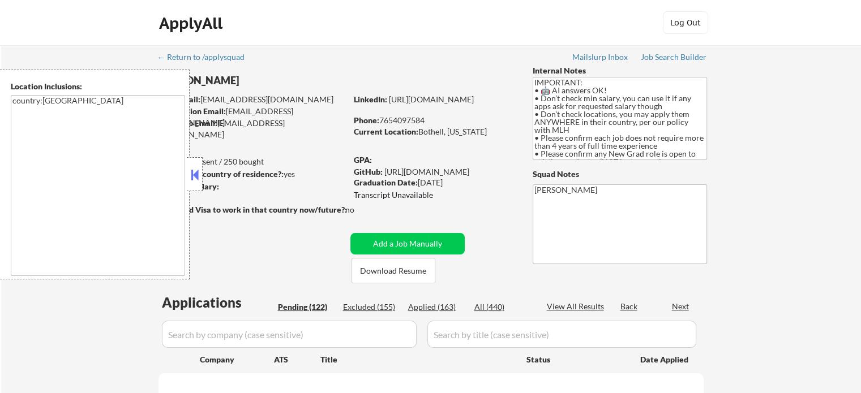
select select ""pending""
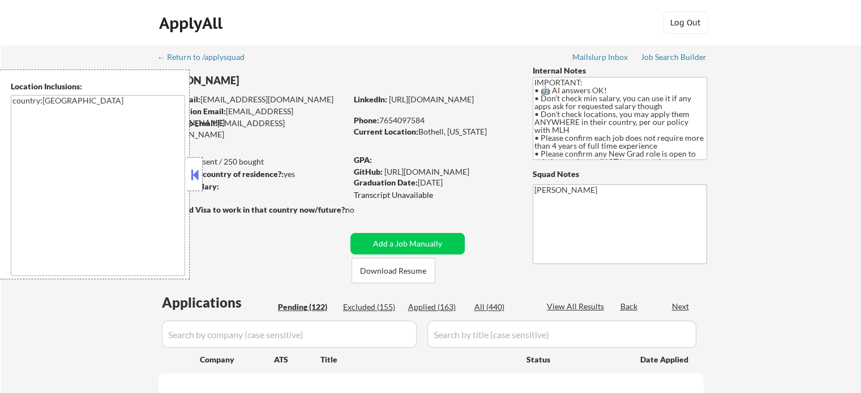
select select ""pending""
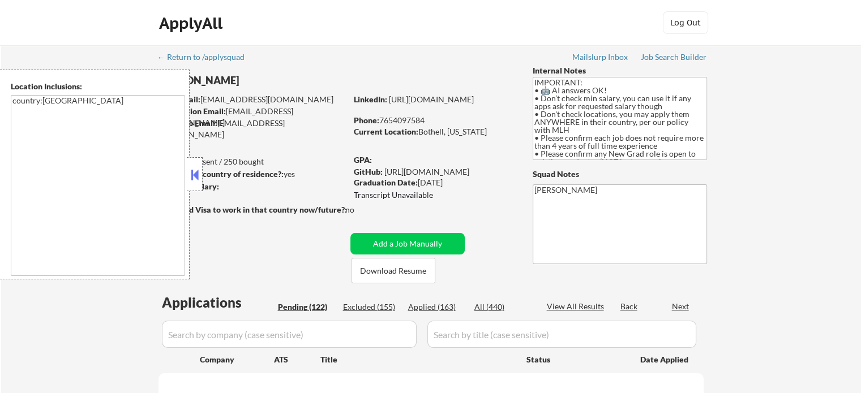
select select ""pending""
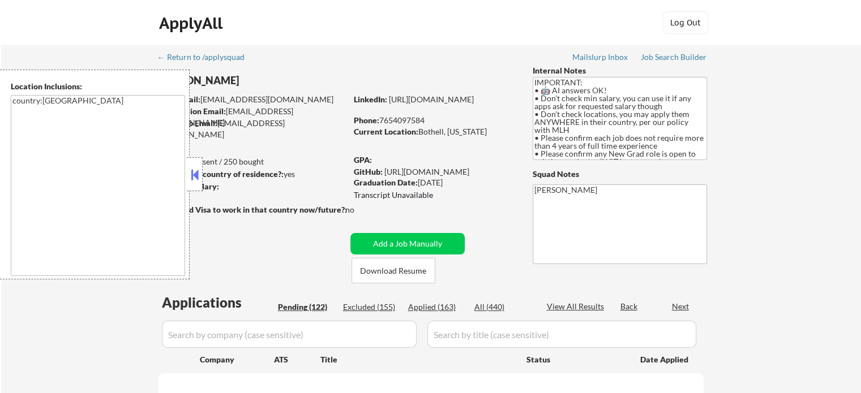
select select ""pending""
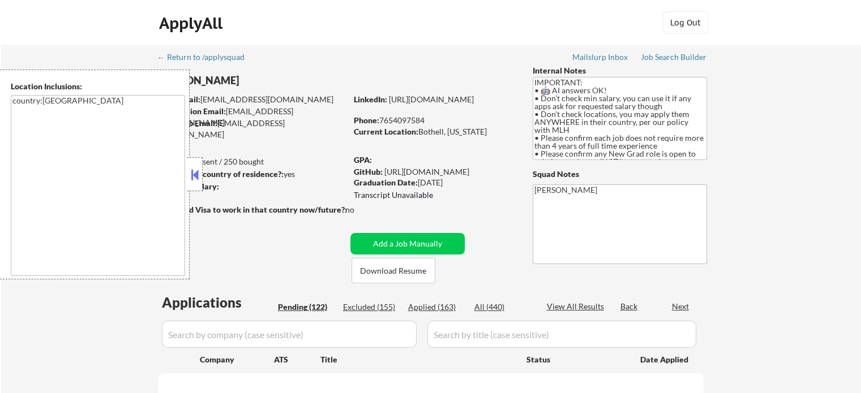
select select ""pending""
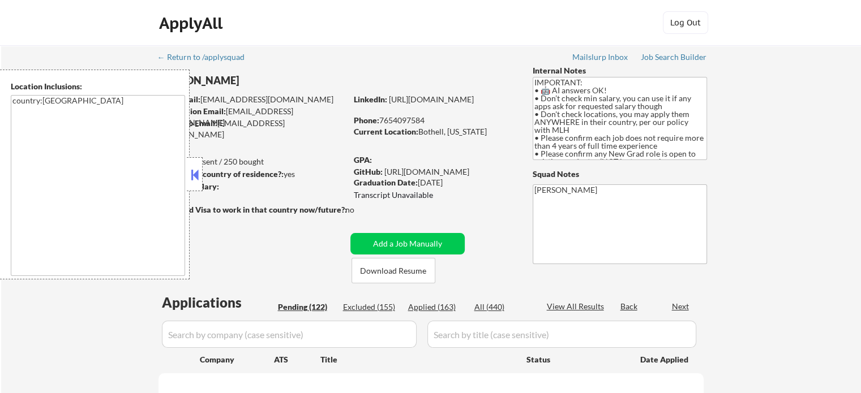
select select ""pending""
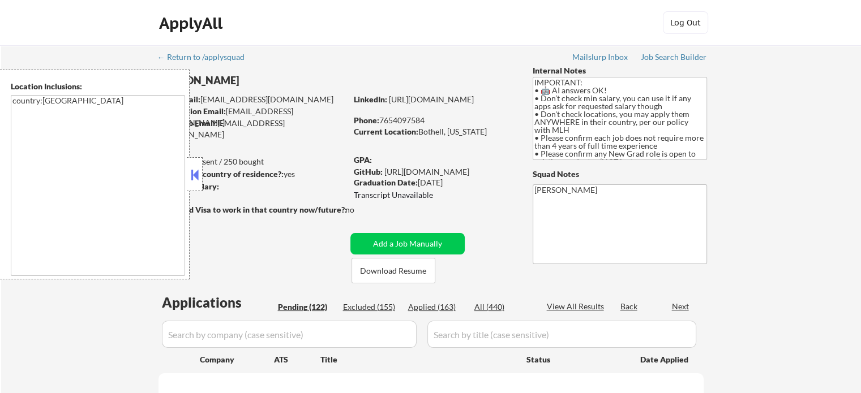
select select ""pending""
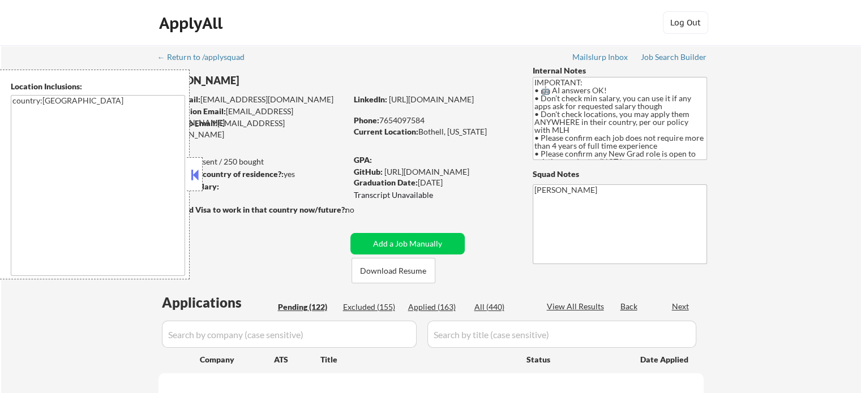
select select ""pending""
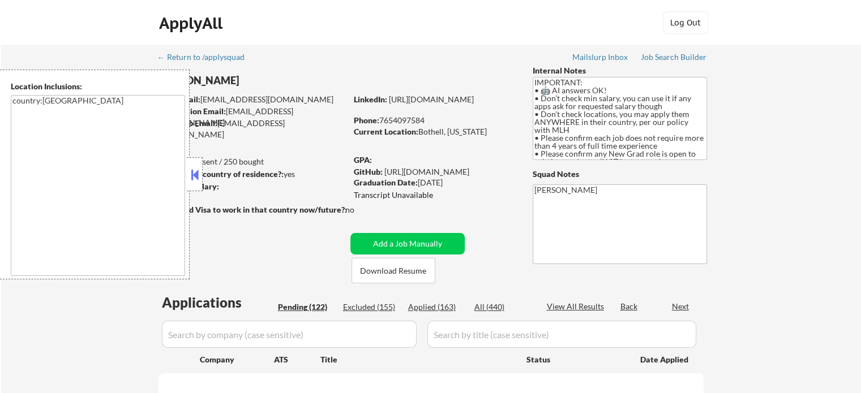
select select ""pending""
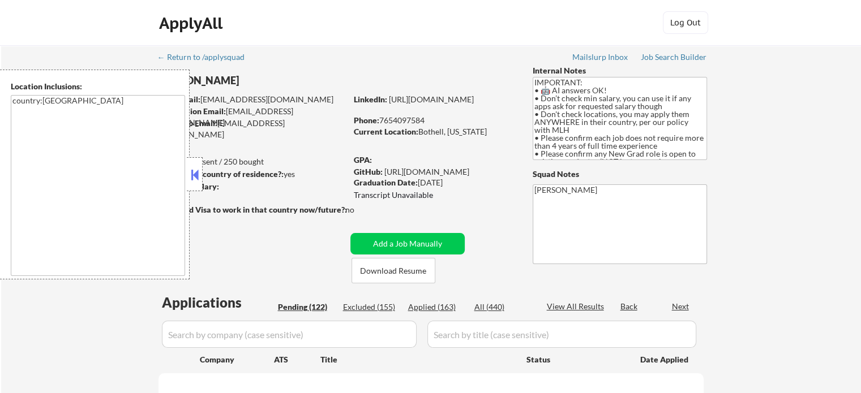
select select ""pending""
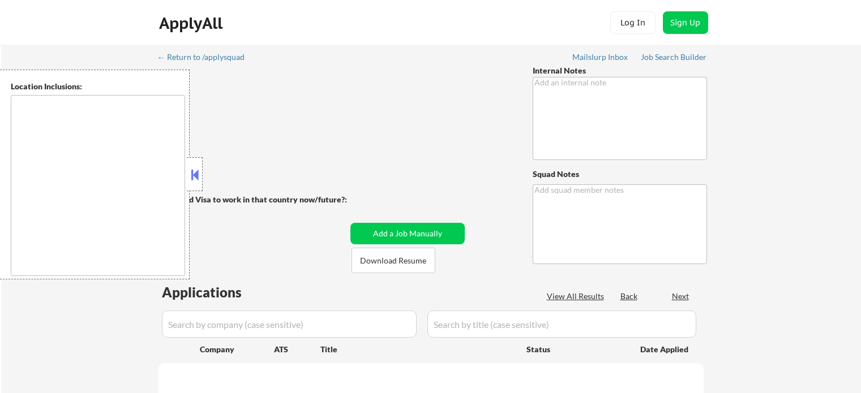
type textarea "2 resume versions now: • 1. Jira, Atlassian, Confluence, Systems/IT Admin jobs …"
type textarea "[PERSON_NAME]"
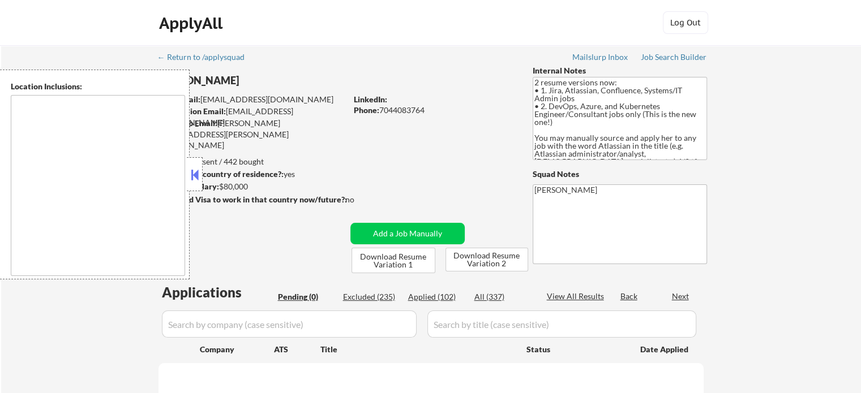
type textarea "[GEOGRAPHIC_DATA], [GEOGRAPHIC_DATA] [GEOGRAPHIC_DATA], [GEOGRAPHIC_DATA] [GEOG…"
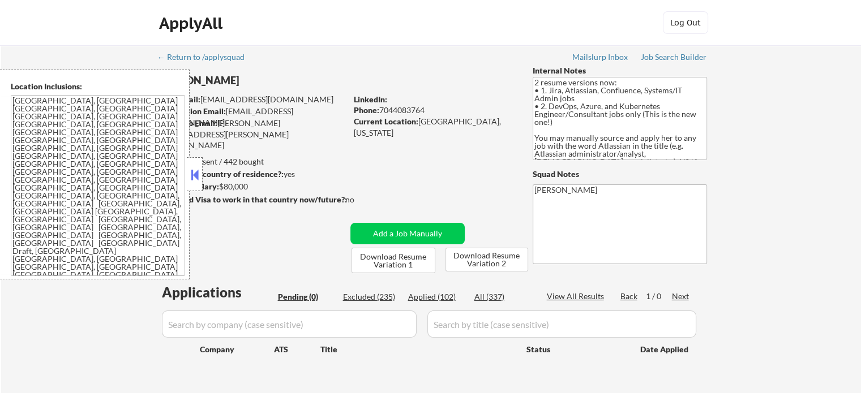
select select ""pending""
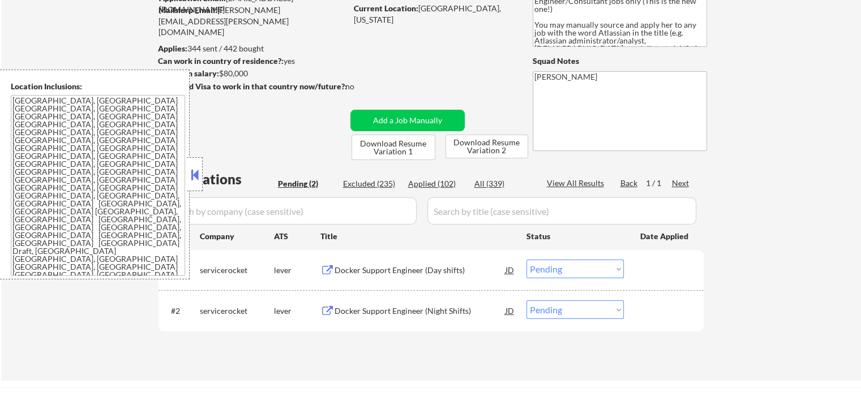
scroll to position [170, 0]
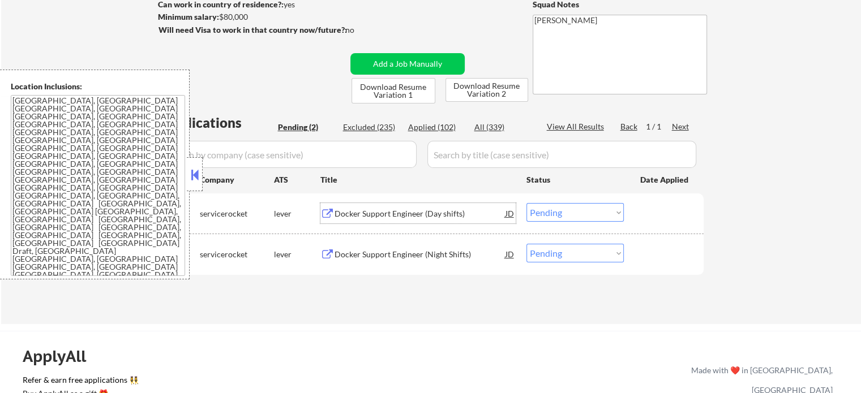
click at [401, 211] on div "Docker Support Engineer (Day shifts)" at bounding box center [420, 213] width 171 height 11
